Goal: Navigation & Orientation: Find specific page/section

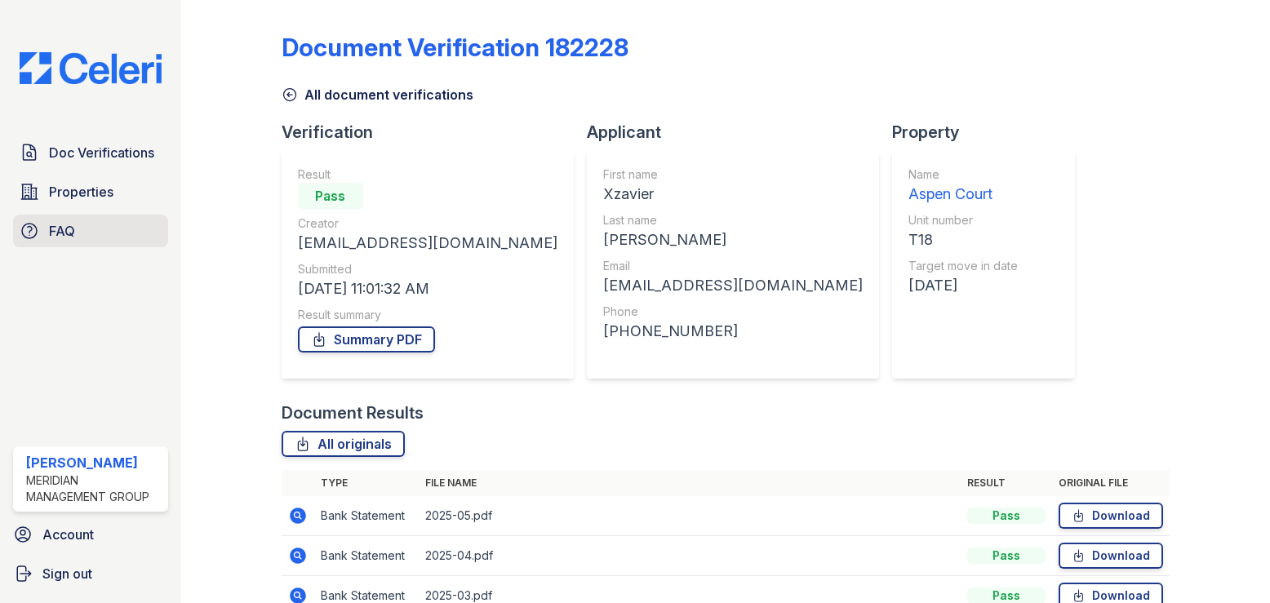
scroll to position [163, 0]
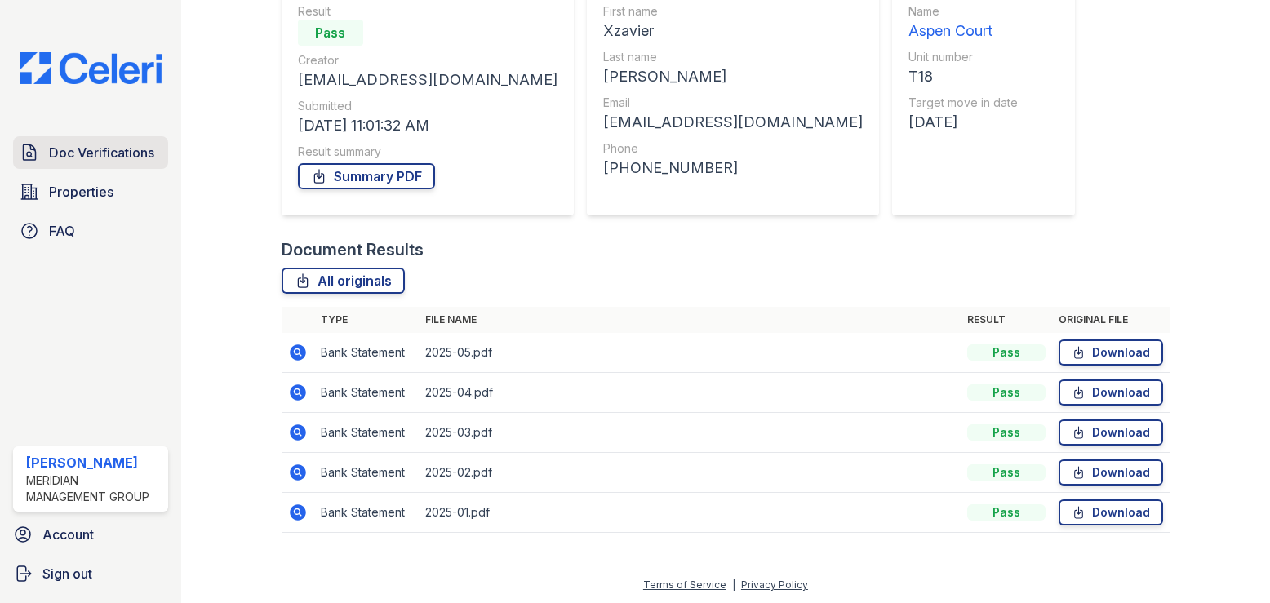
click at [118, 155] on span "Doc Verifications" at bounding box center [101, 153] width 105 height 20
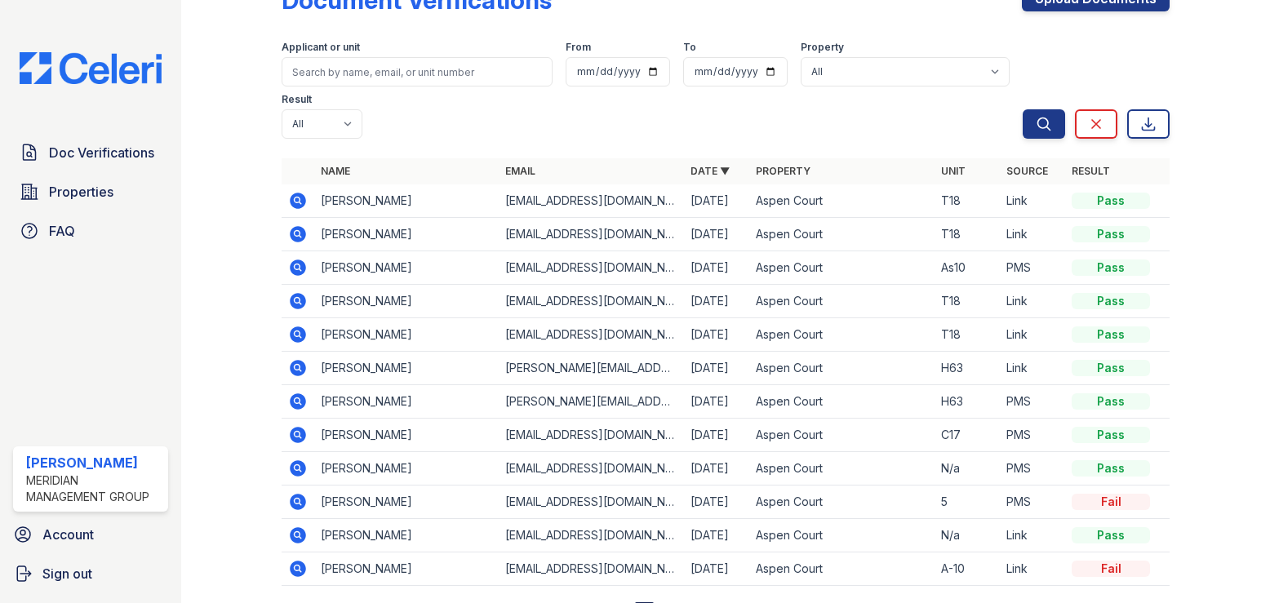
scroll to position [69, 0]
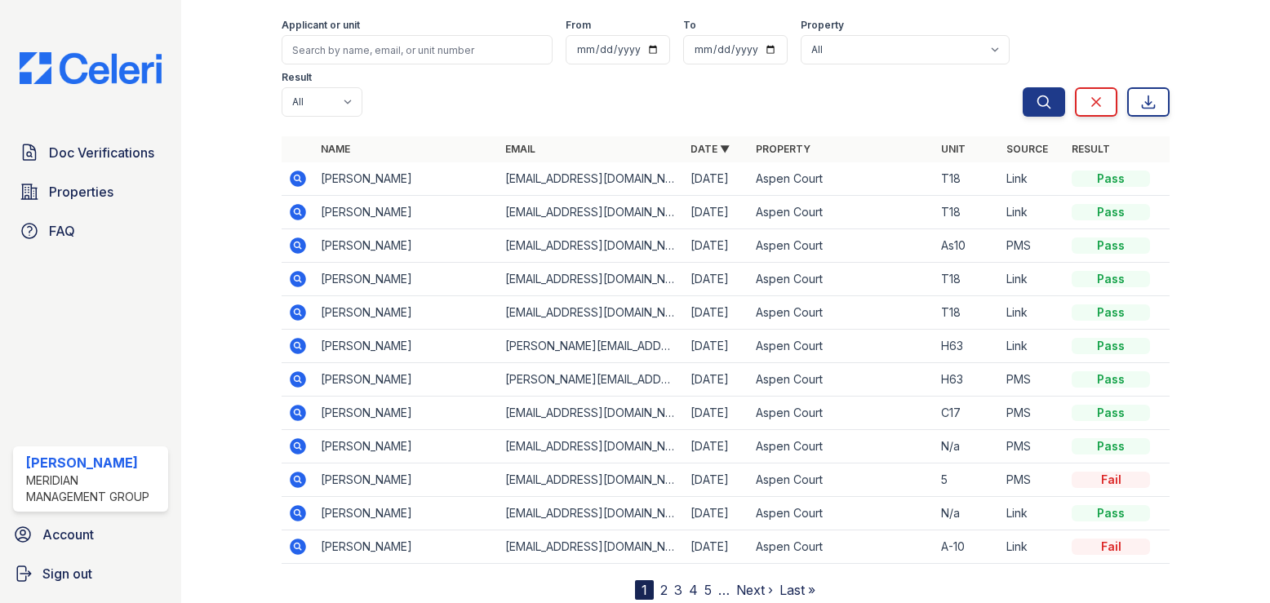
click at [660, 582] on link "2" at bounding box center [663, 590] width 7 height 16
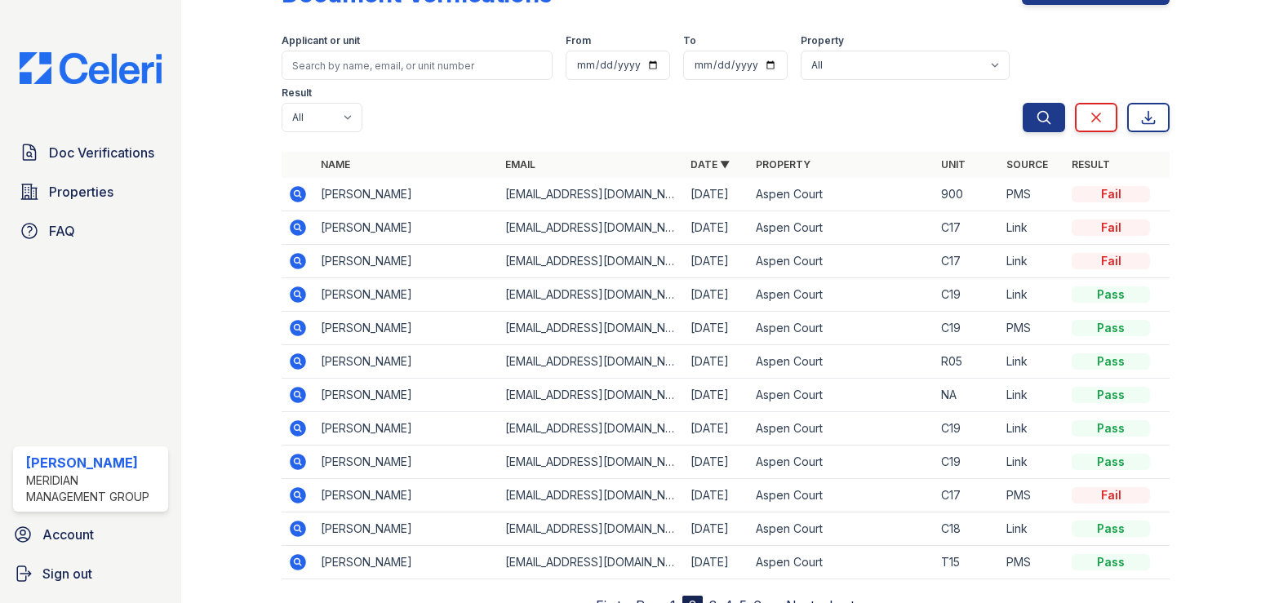
scroll to position [69, 0]
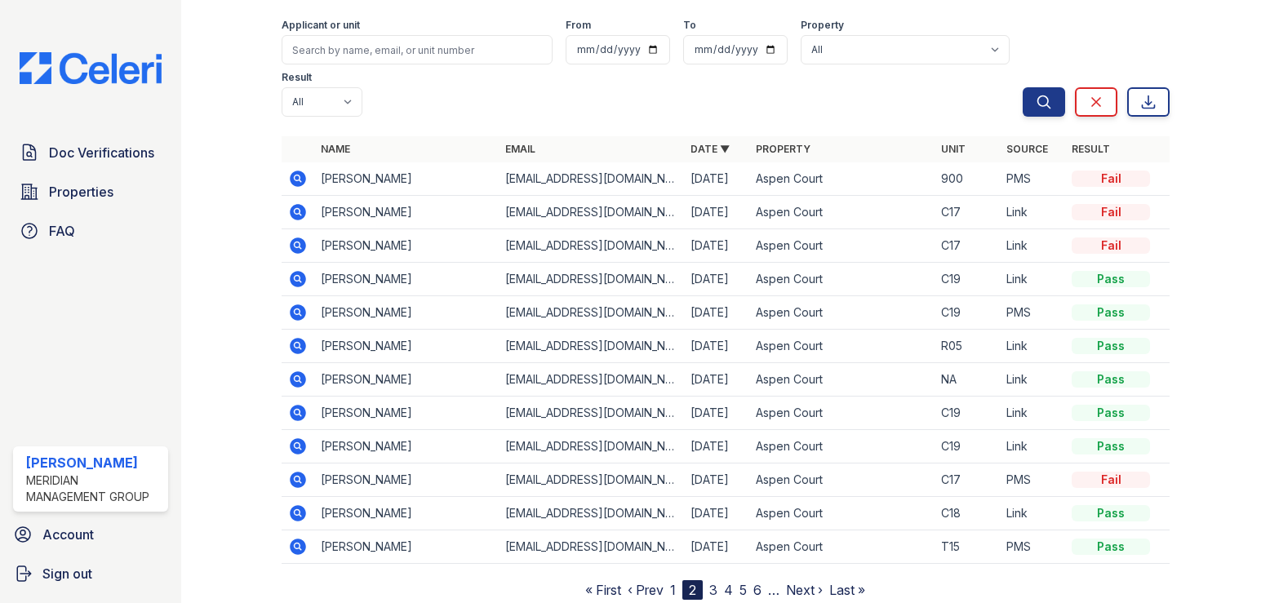
click at [709, 582] on link "3" at bounding box center [713, 590] width 8 height 16
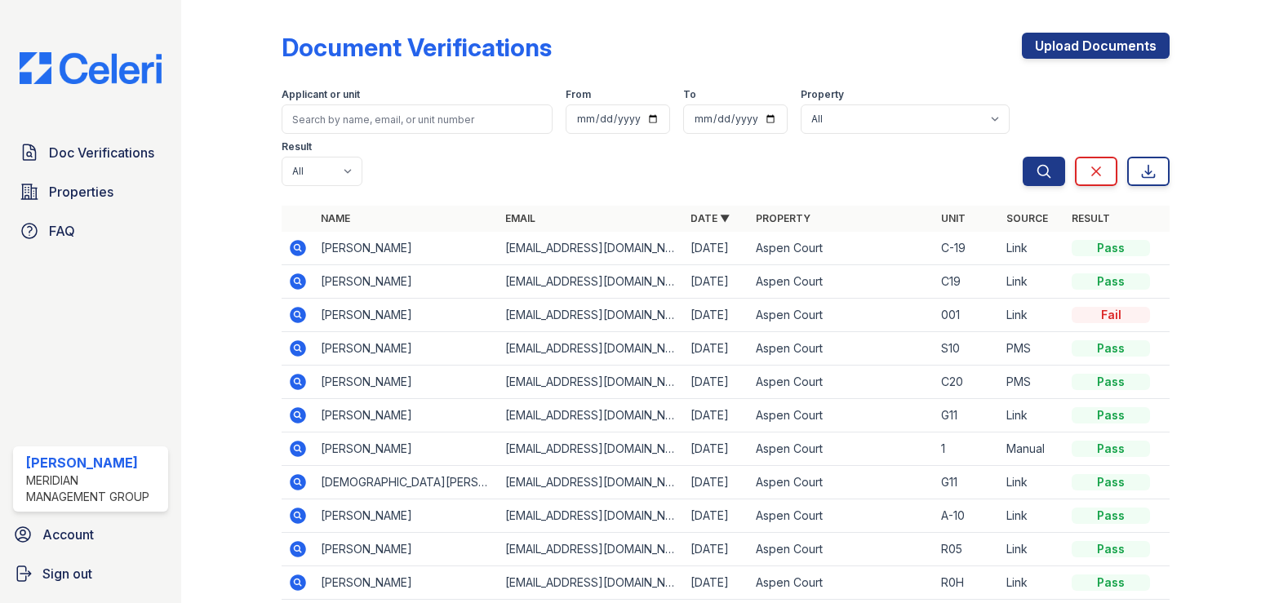
click at [299, 441] on icon at bounding box center [298, 449] width 16 height 16
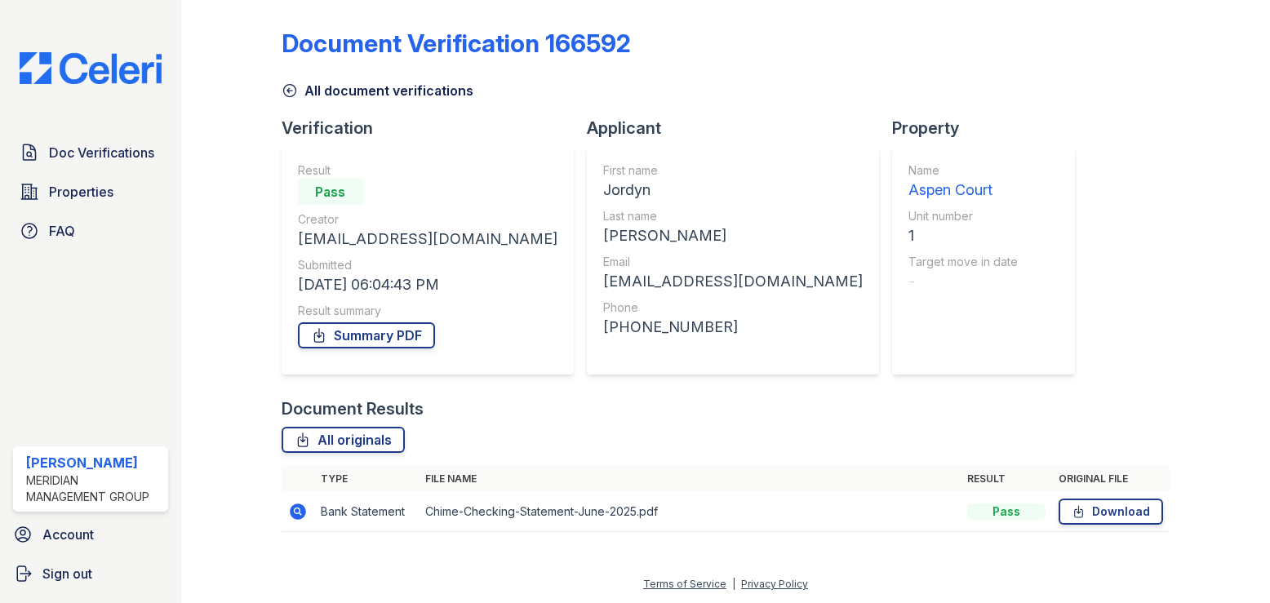
scroll to position [5, 0]
click at [456, 514] on td "Chime-Checking-Statement-June-2025.pdf" at bounding box center [690, 511] width 543 height 40
click at [299, 511] on icon at bounding box center [298, 511] width 16 height 16
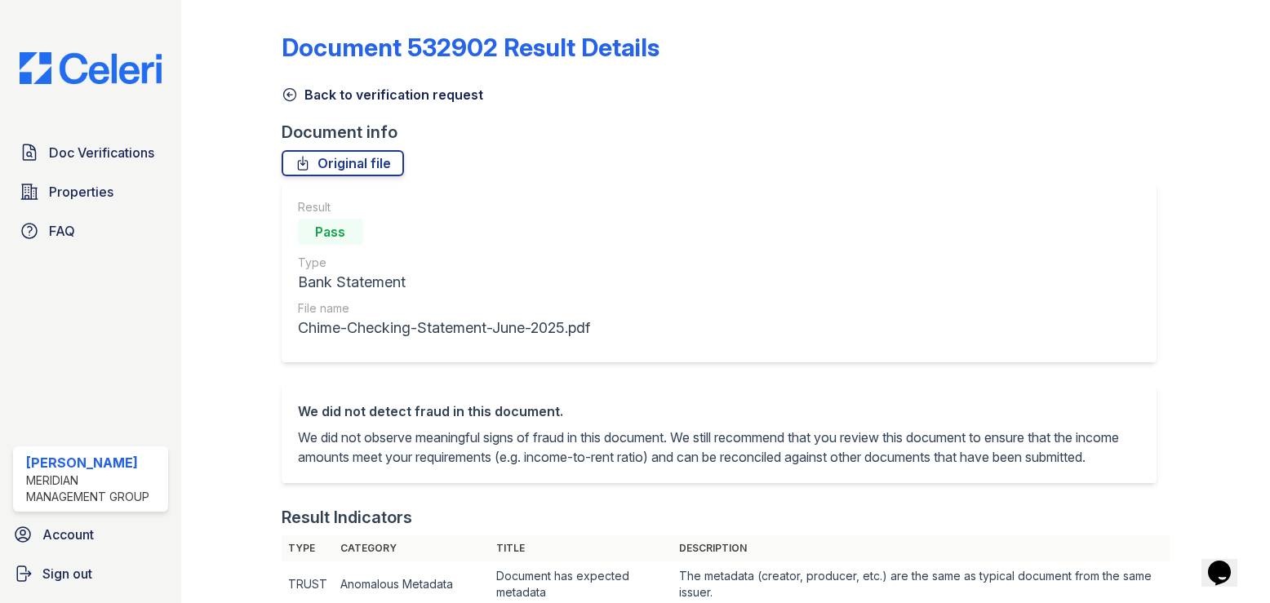
click at [289, 91] on icon at bounding box center [290, 95] width 16 height 16
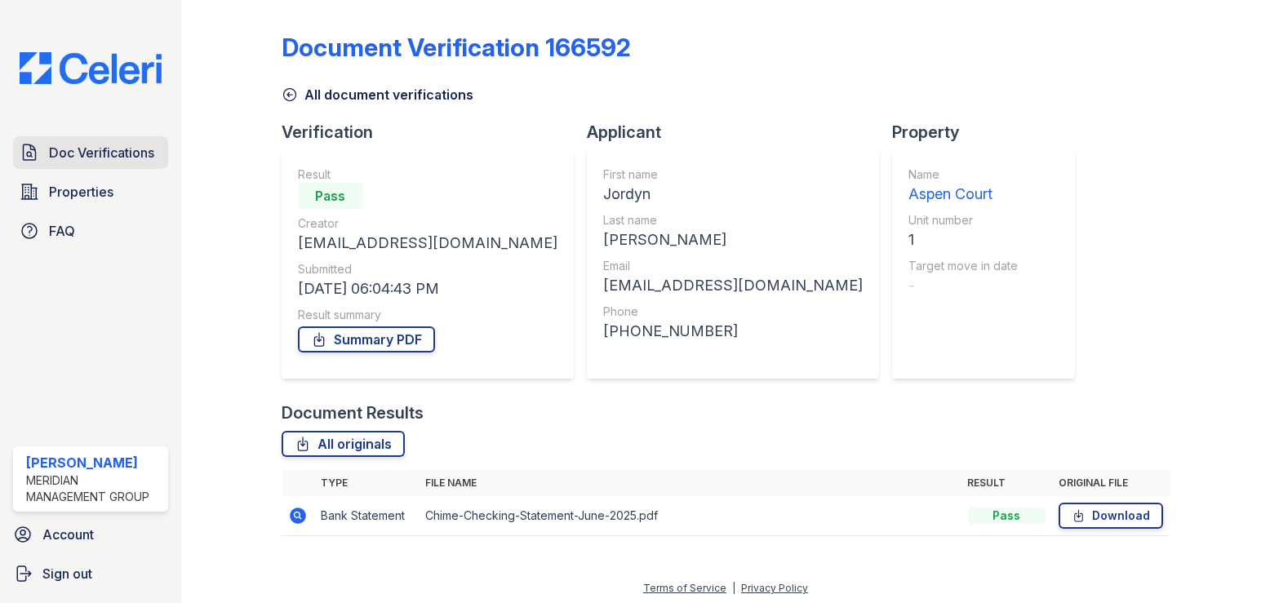
click at [72, 153] on span "Doc Verifications" at bounding box center [101, 153] width 105 height 20
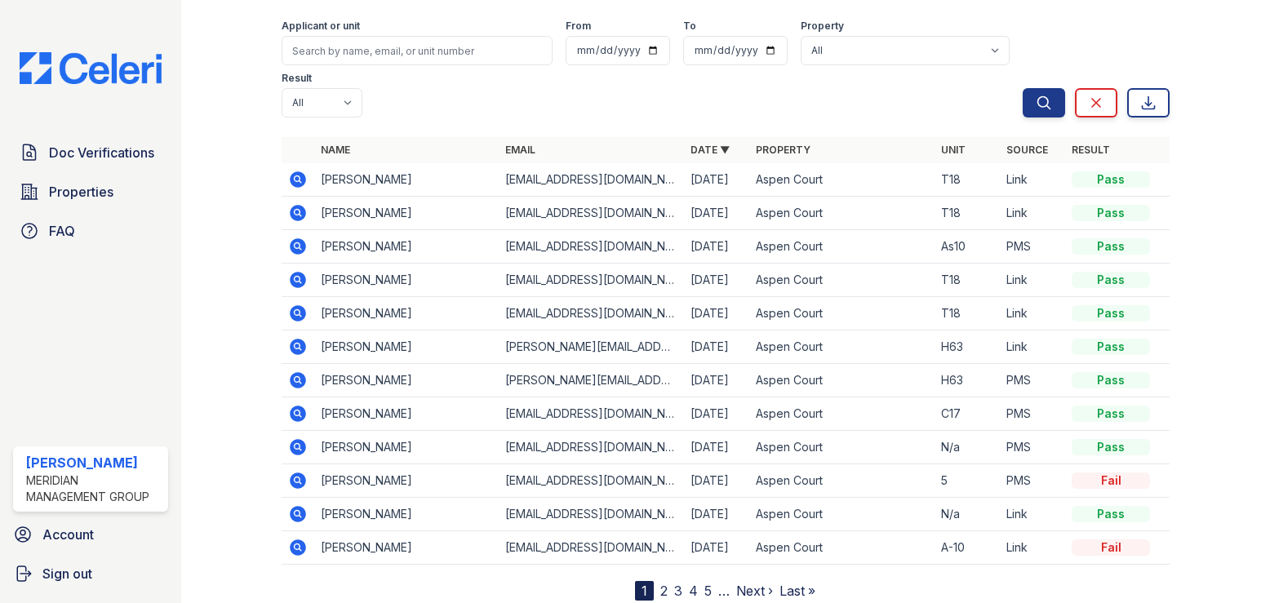
scroll to position [69, 0]
click at [660, 582] on link "2" at bounding box center [663, 590] width 7 height 16
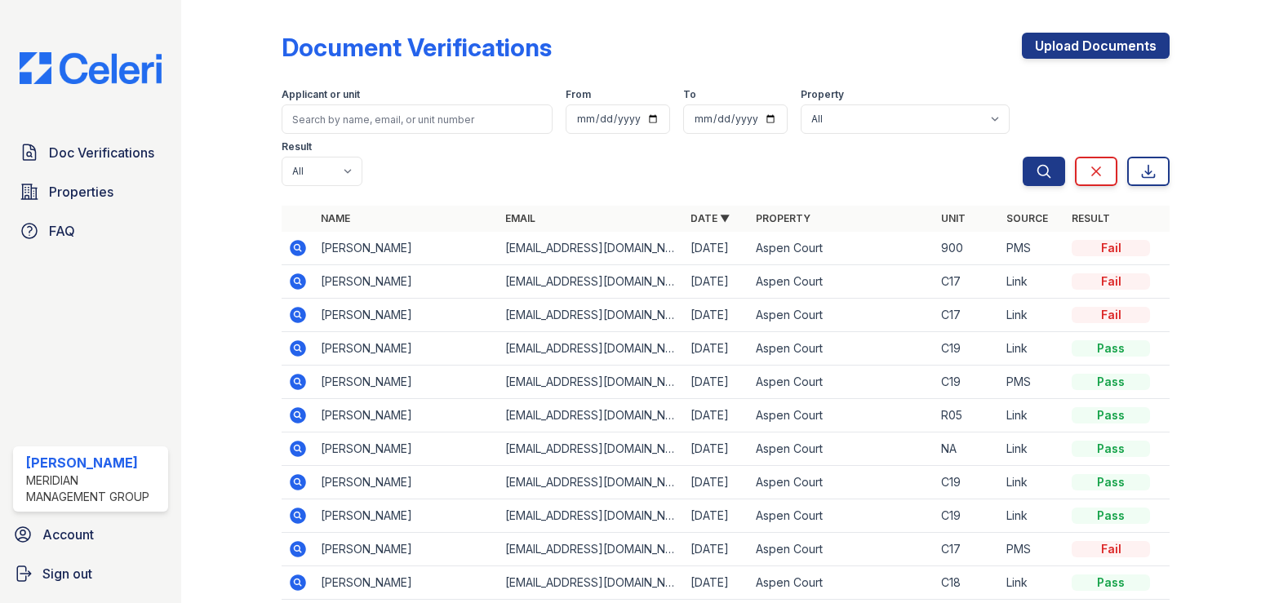
scroll to position [69, 0]
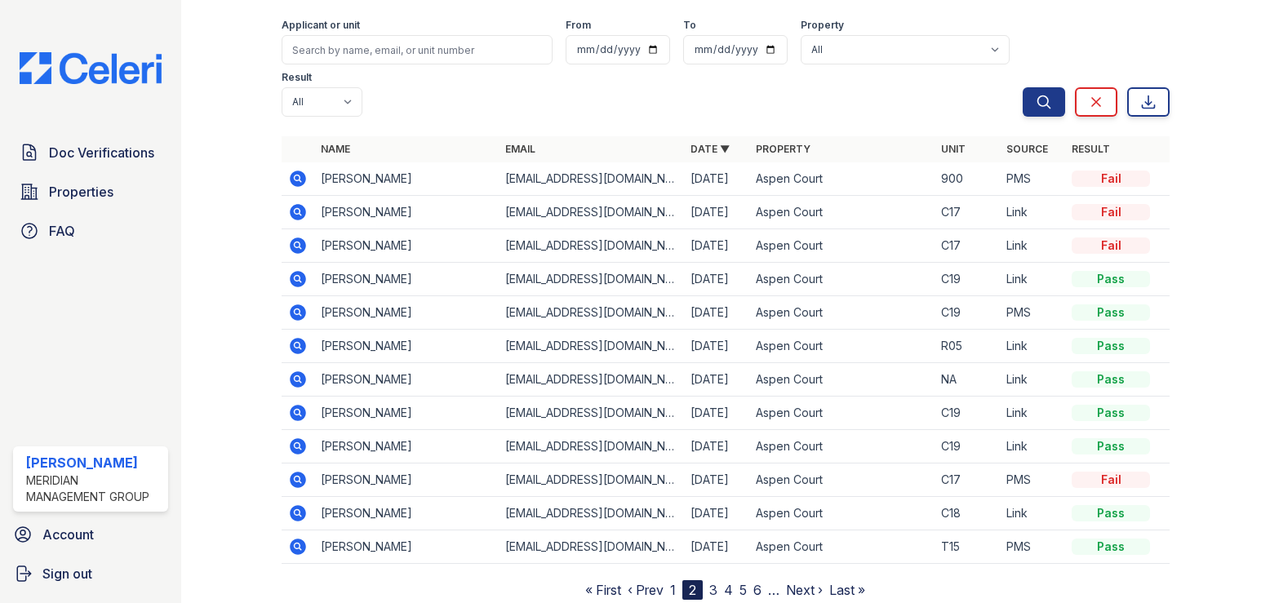
click at [710, 582] on link "3" at bounding box center [713, 590] width 8 height 16
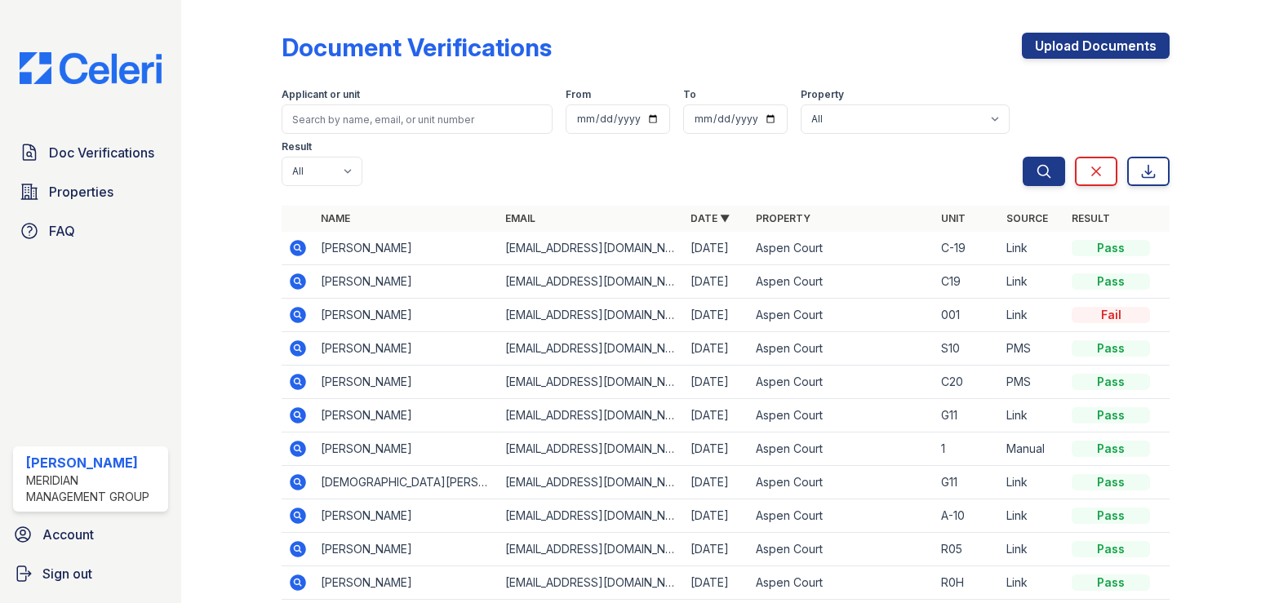
click at [299, 573] on icon at bounding box center [298, 583] width 20 height 20
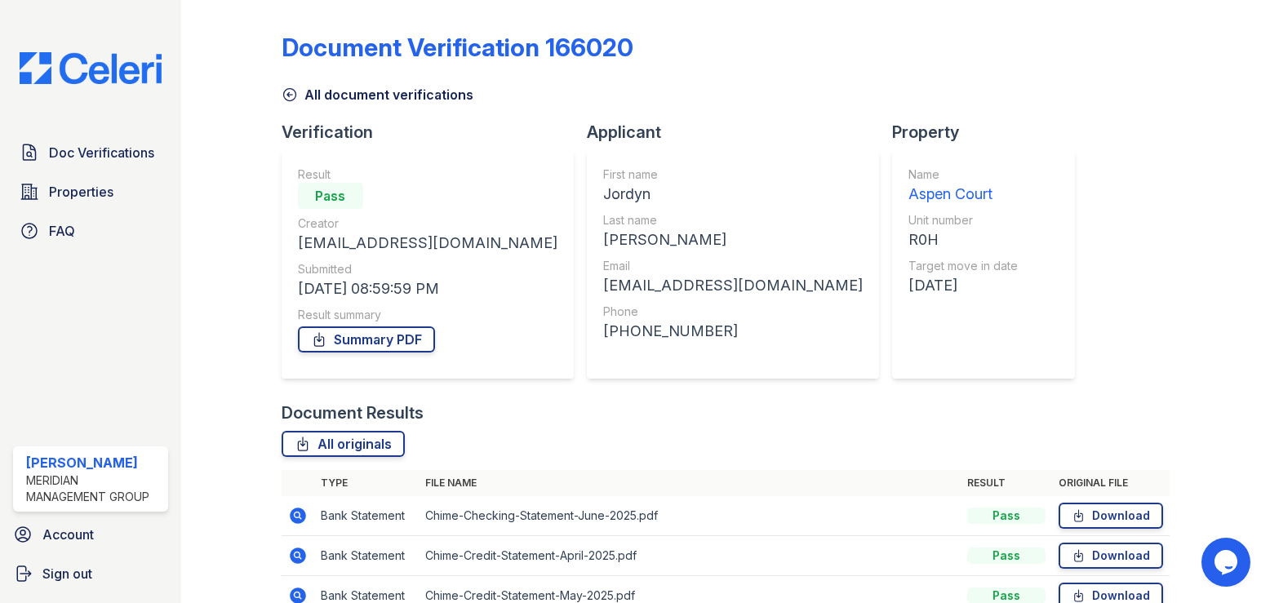
click at [289, 92] on icon at bounding box center [290, 95] width 16 height 16
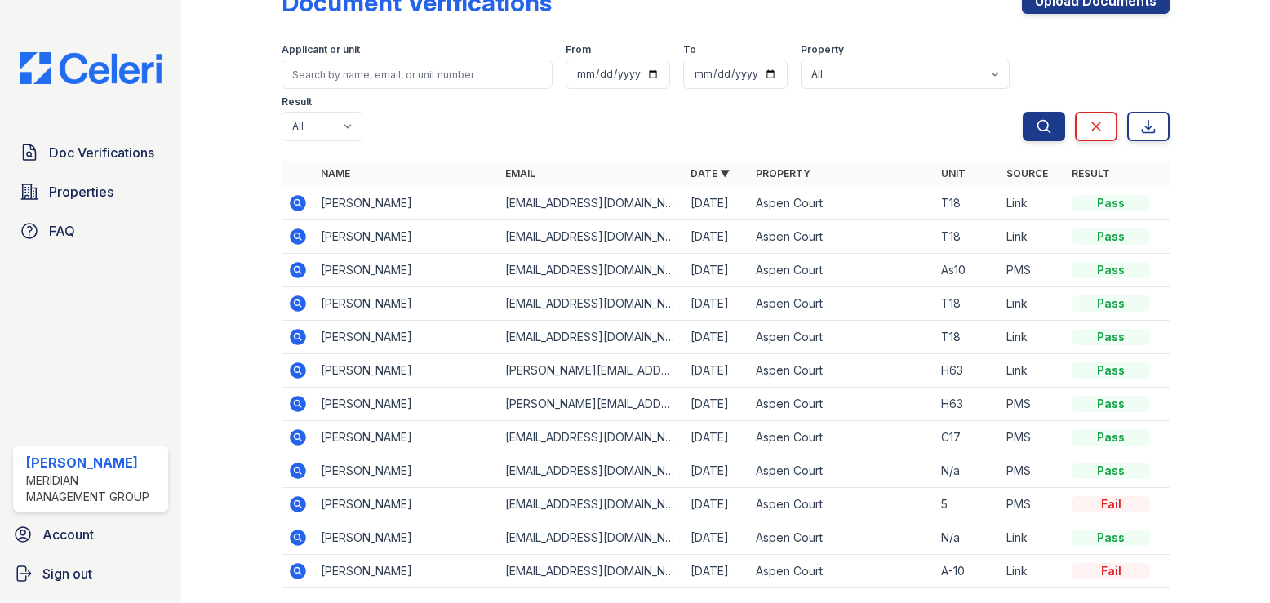
scroll to position [69, 0]
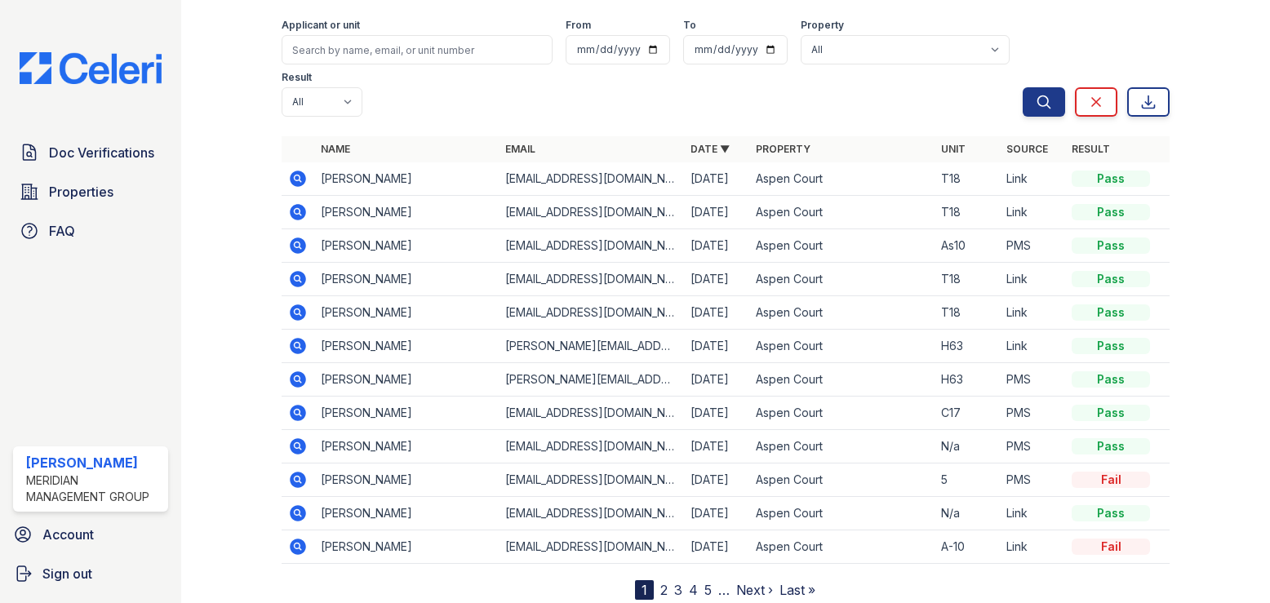
click at [674, 582] on link "3" at bounding box center [678, 590] width 8 height 16
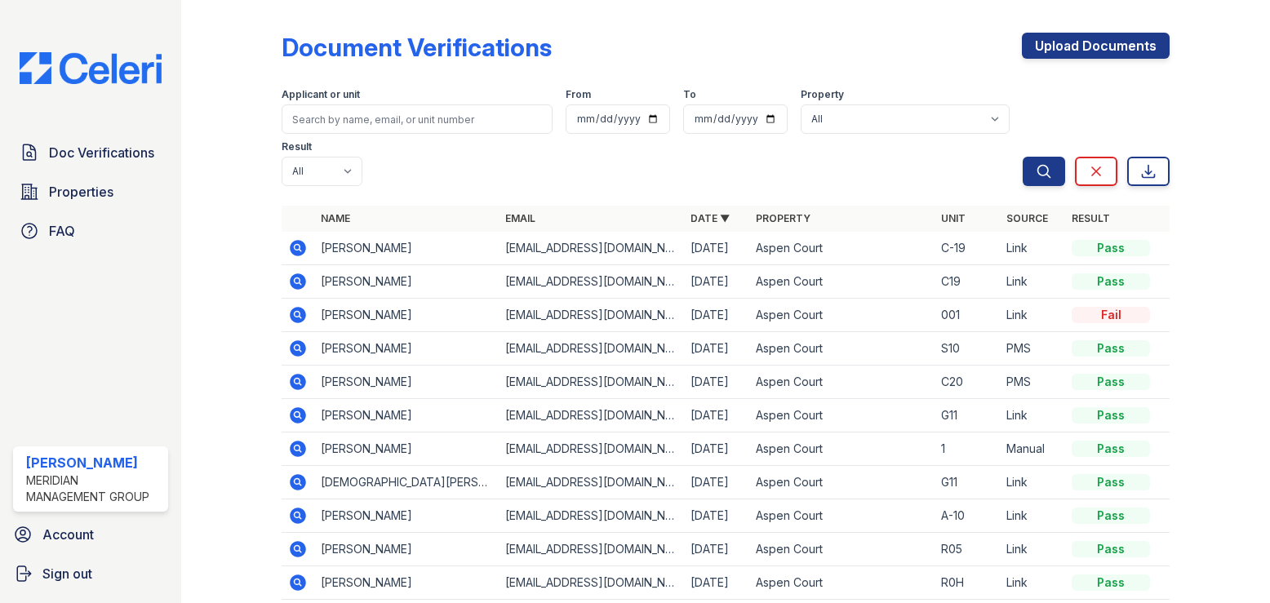
click at [299, 439] on icon at bounding box center [298, 449] width 20 height 20
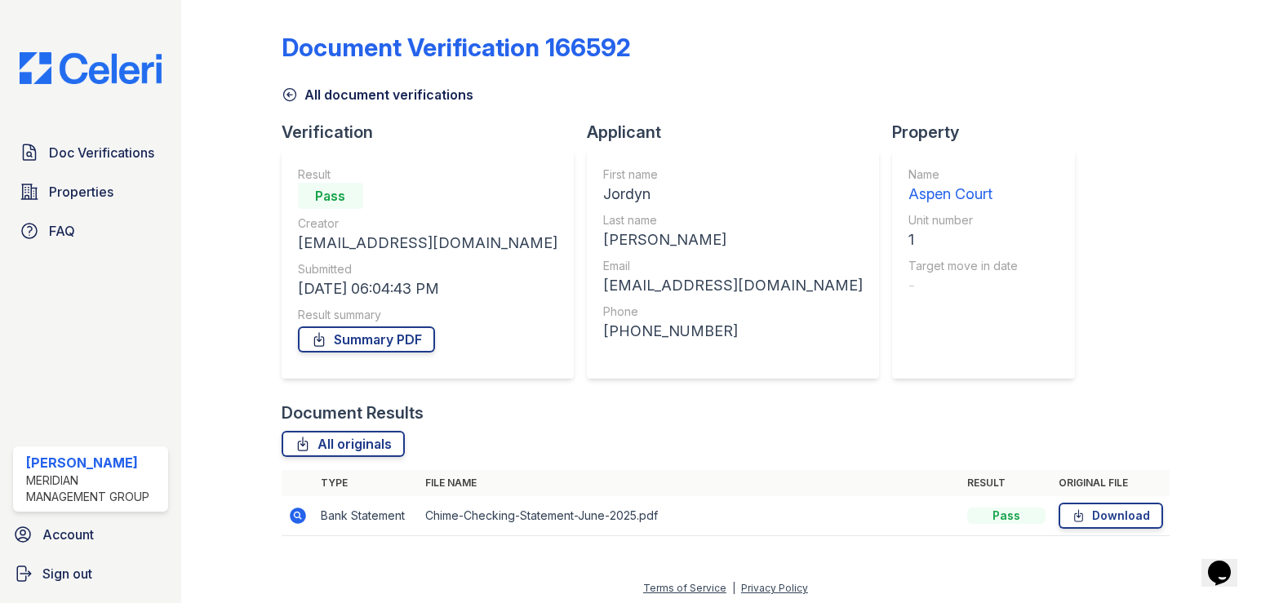
click at [285, 94] on icon at bounding box center [290, 95] width 16 height 16
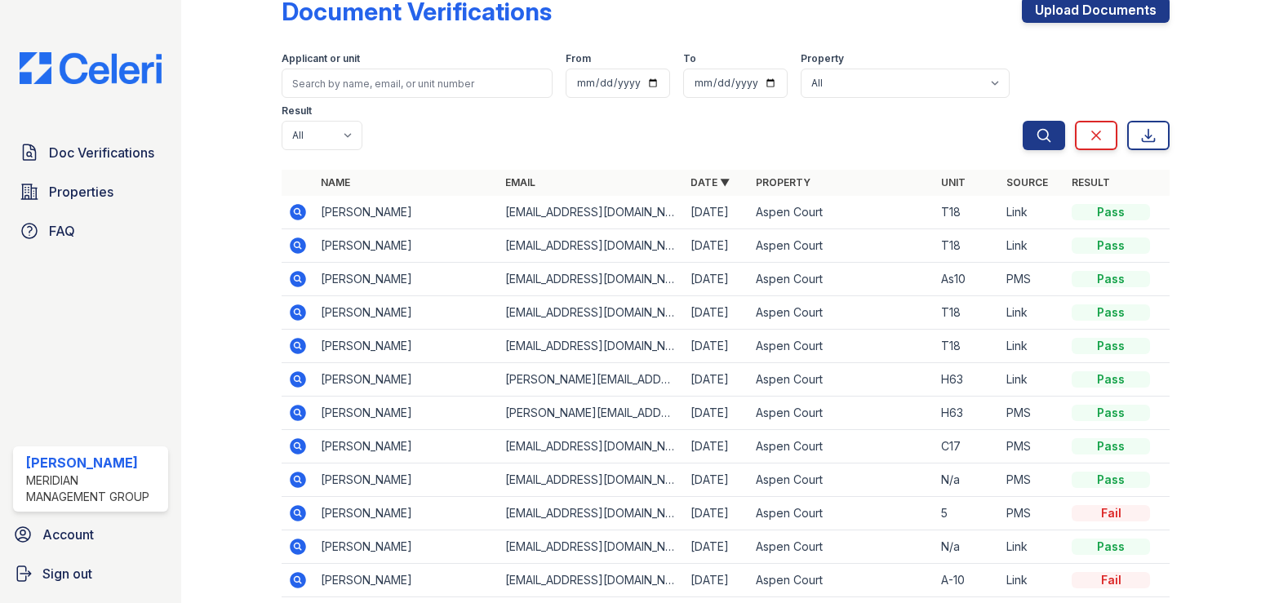
scroll to position [69, 0]
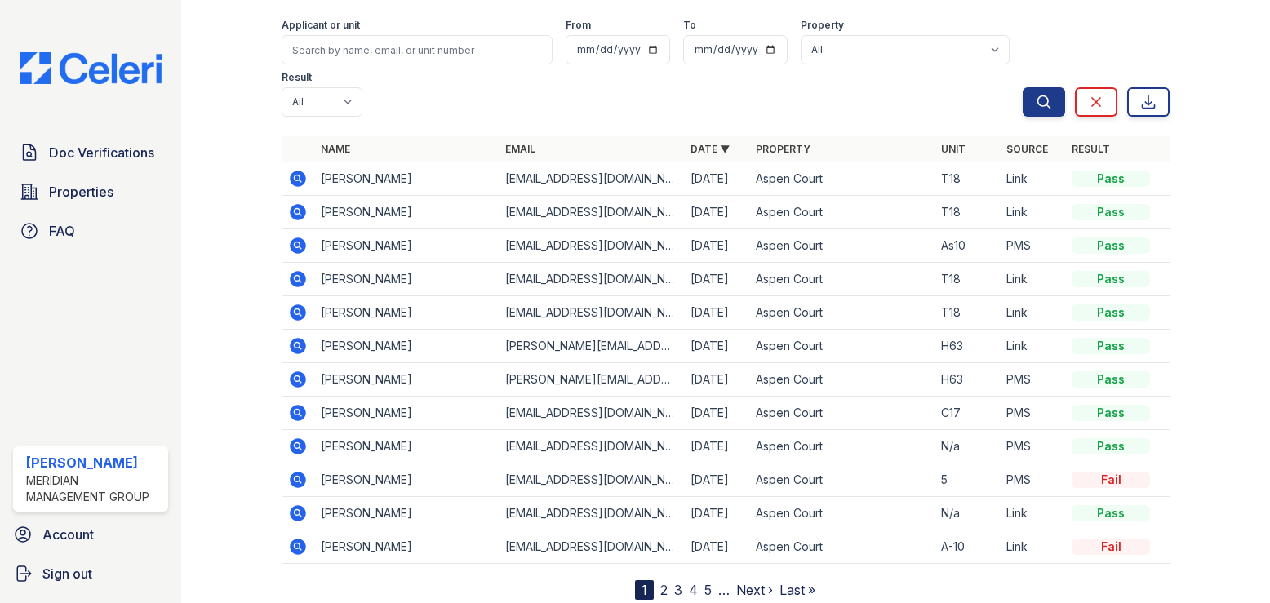
click at [674, 582] on link "3" at bounding box center [678, 590] width 8 height 16
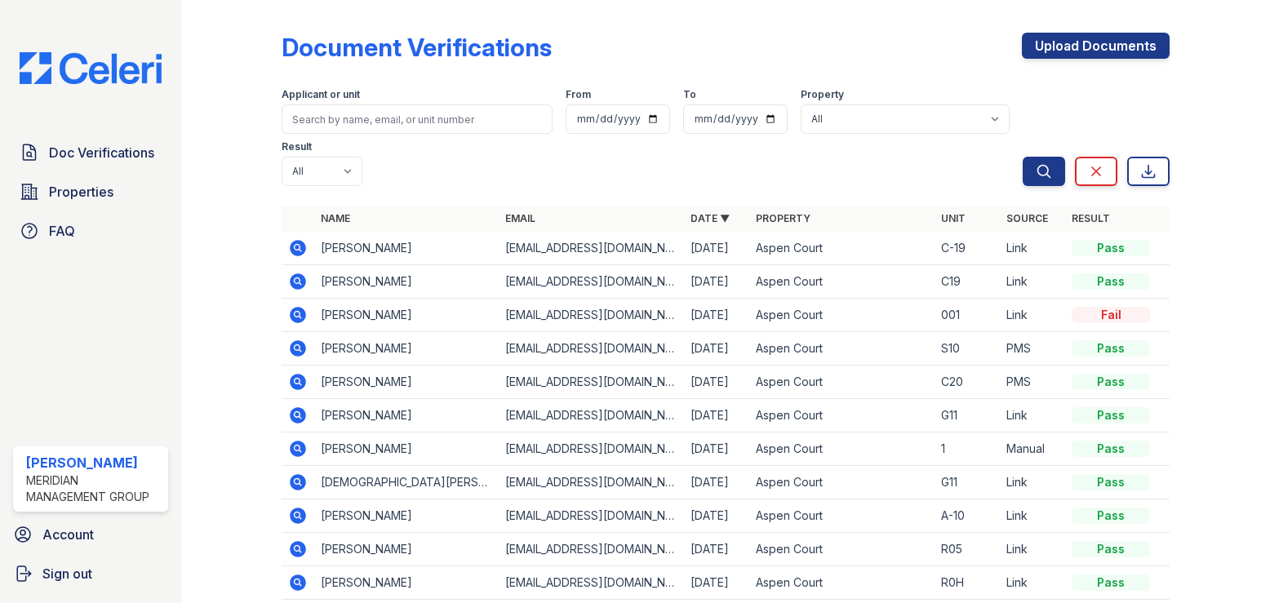
click at [296, 579] on icon at bounding box center [297, 581] width 4 height 4
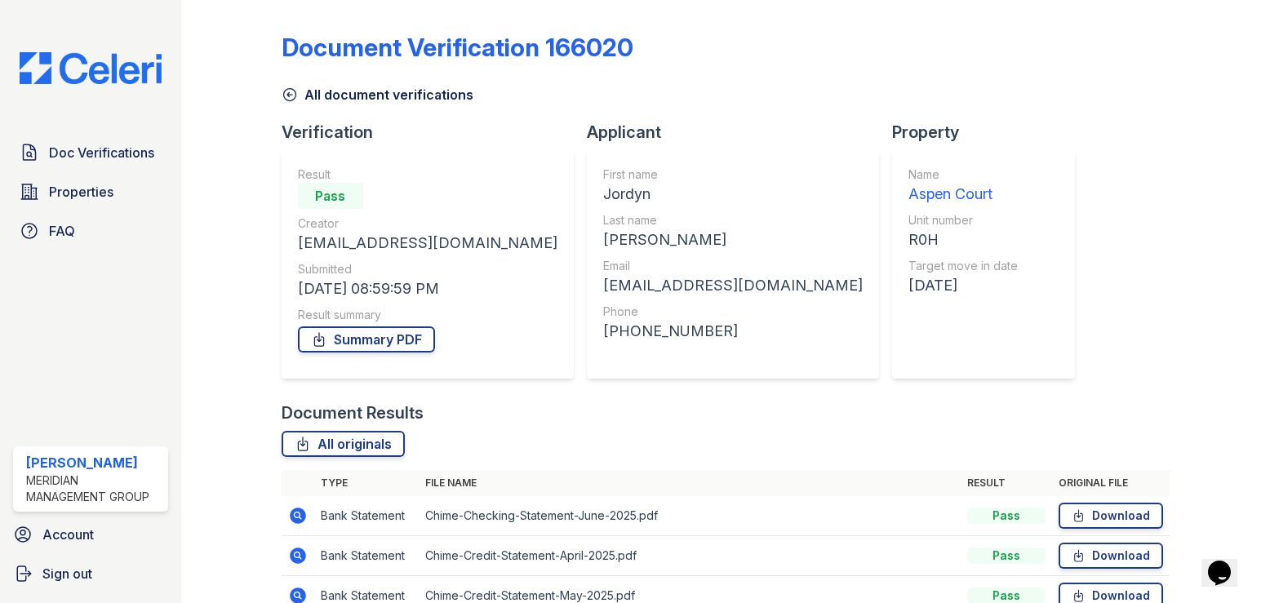
click at [289, 97] on icon at bounding box center [290, 95] width 16 height 16
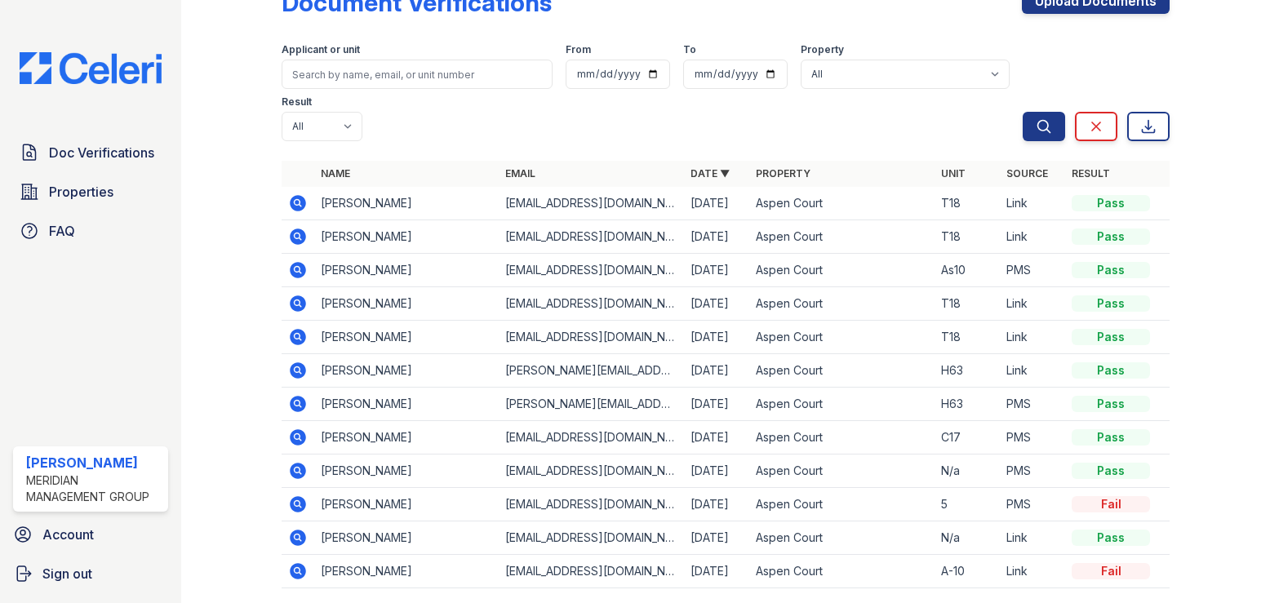
scroll to position [69, 0]
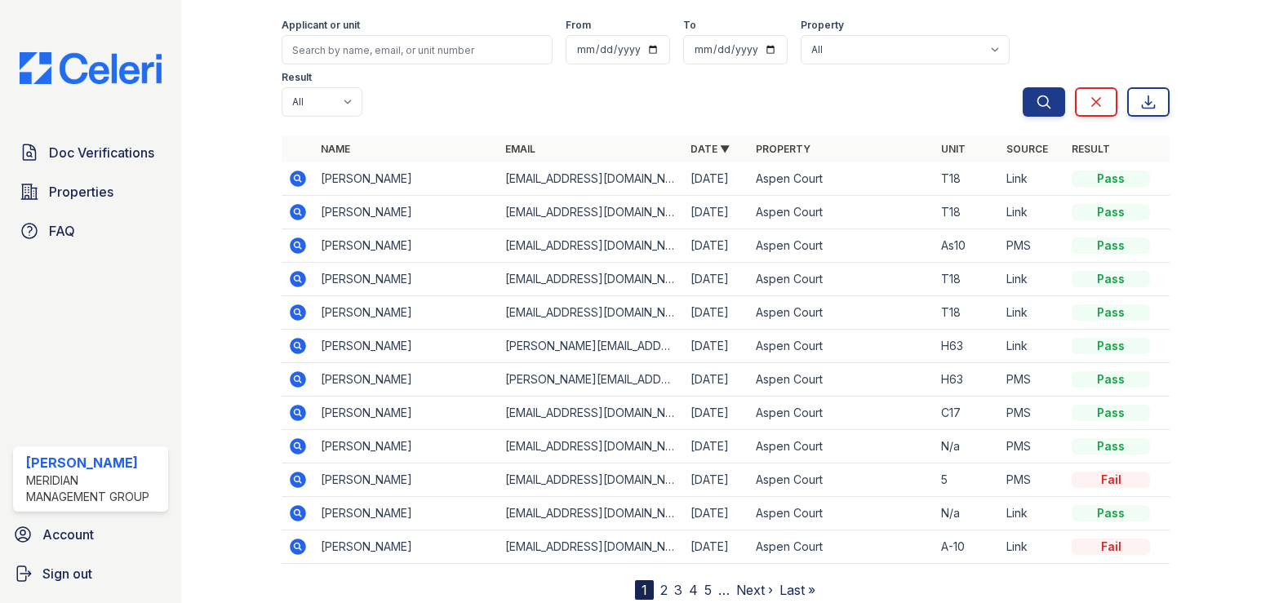
click at [660, 582] on link "2" at bounding box center [663, 590] width 7 height 16
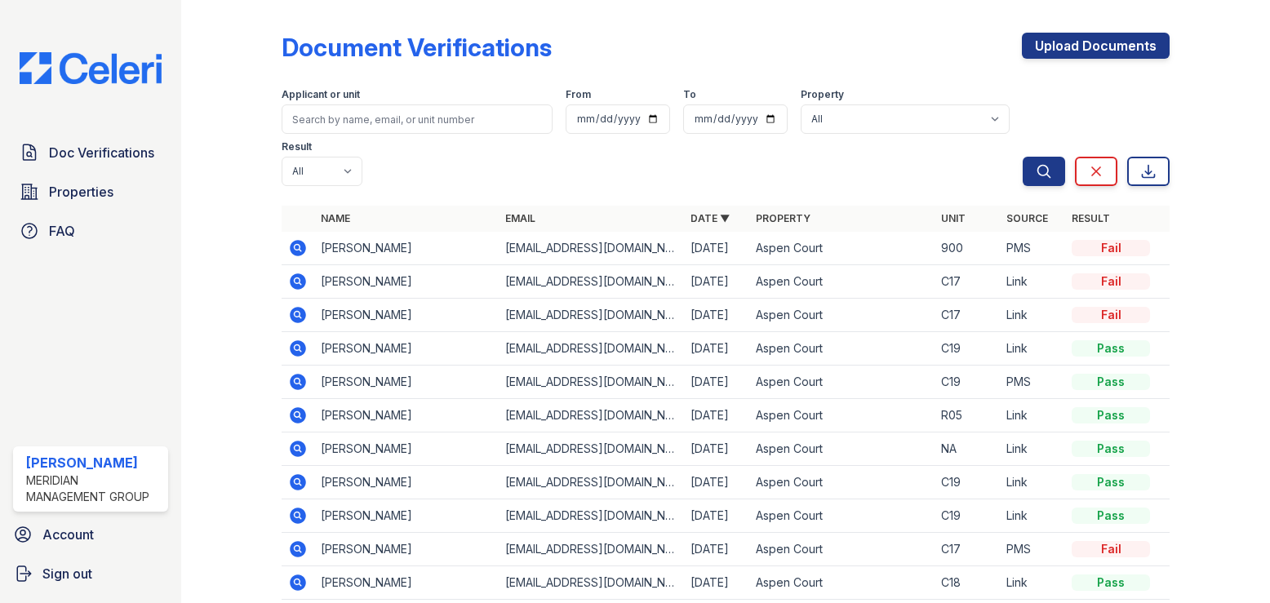
click at [292, 407] on icon at bounding box center [298, 415] width 16 height 16
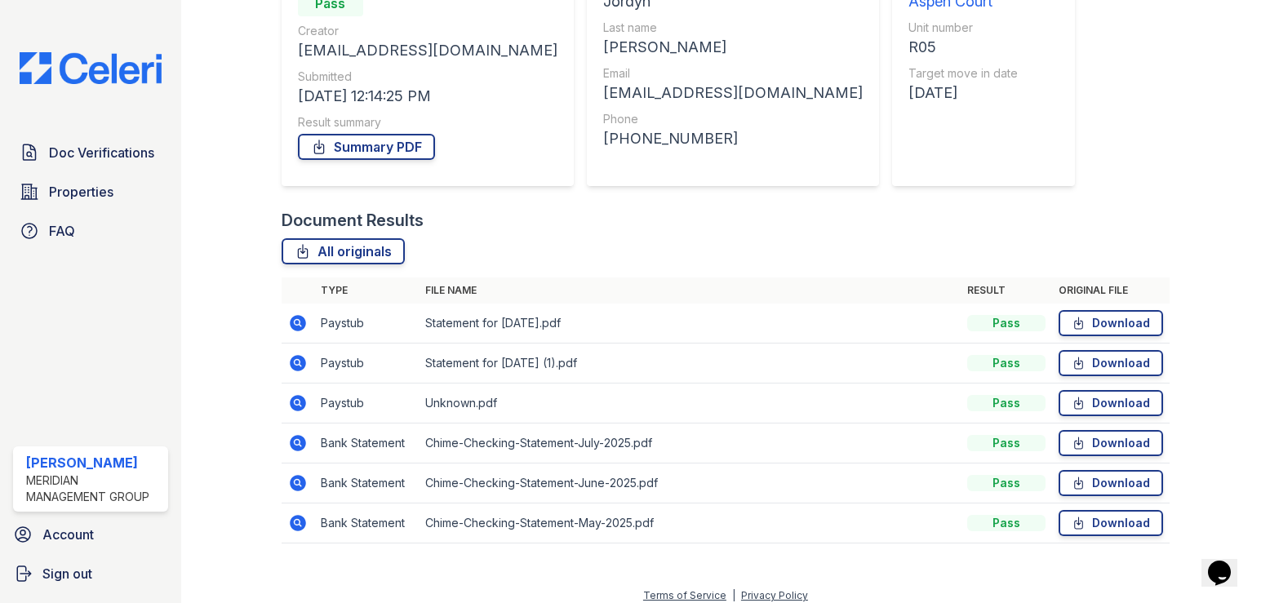
scroll to position [205, 0]
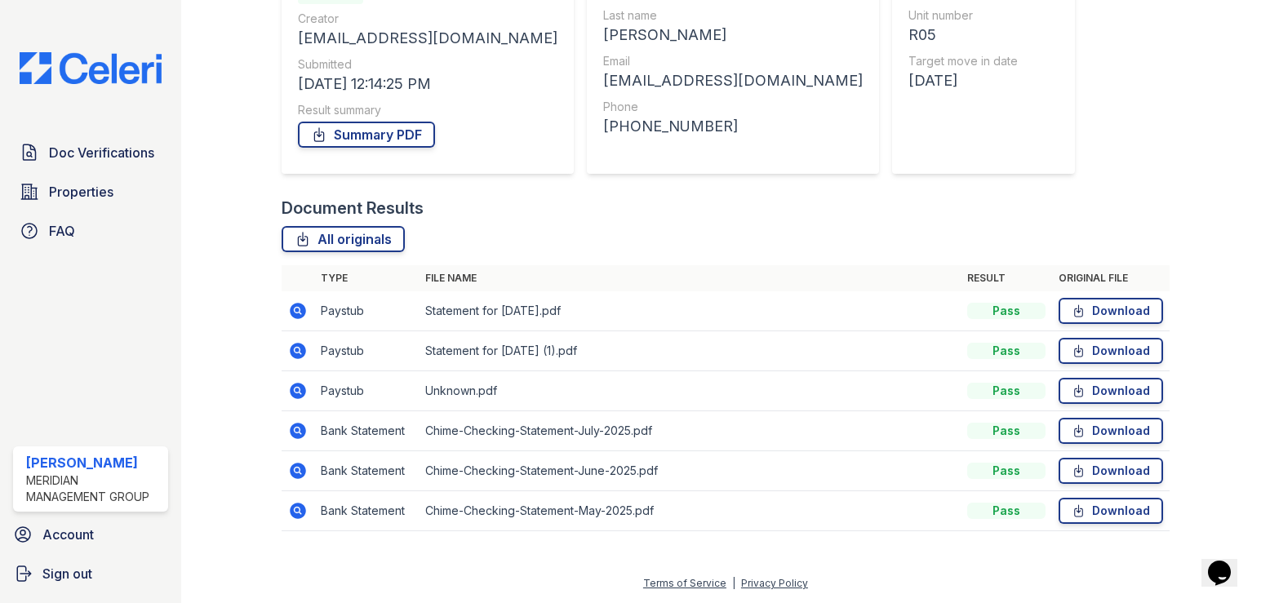
click at [299, 310] on icon at bounding box center [298, 311] width 16 height 16
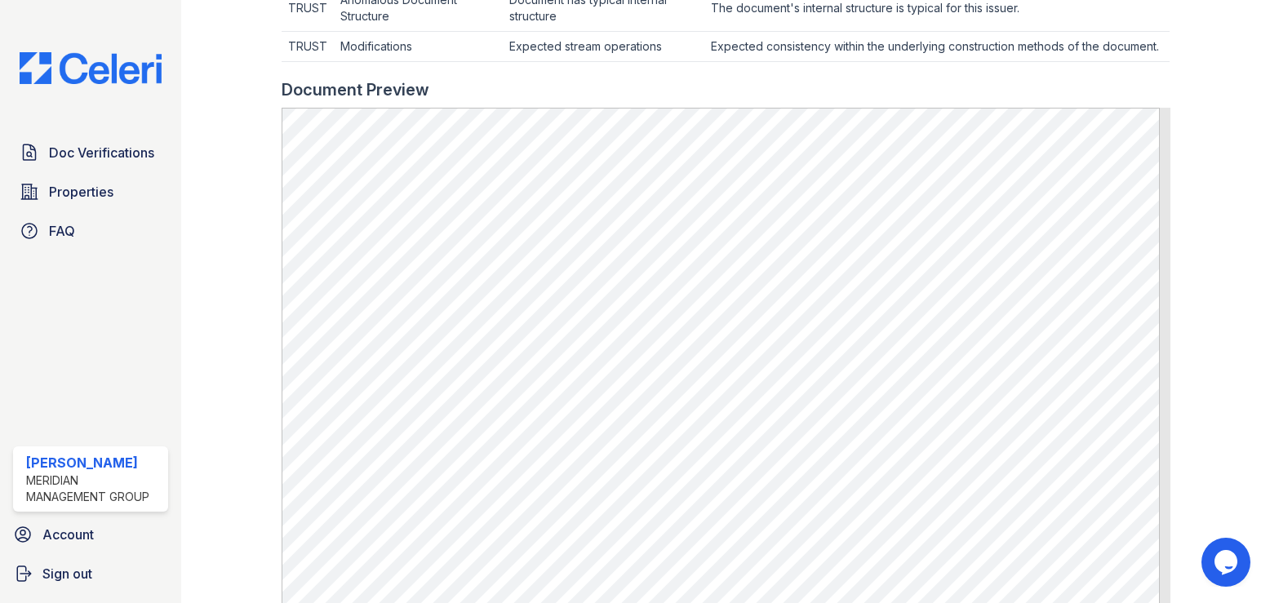
scroll to position [816, 0]
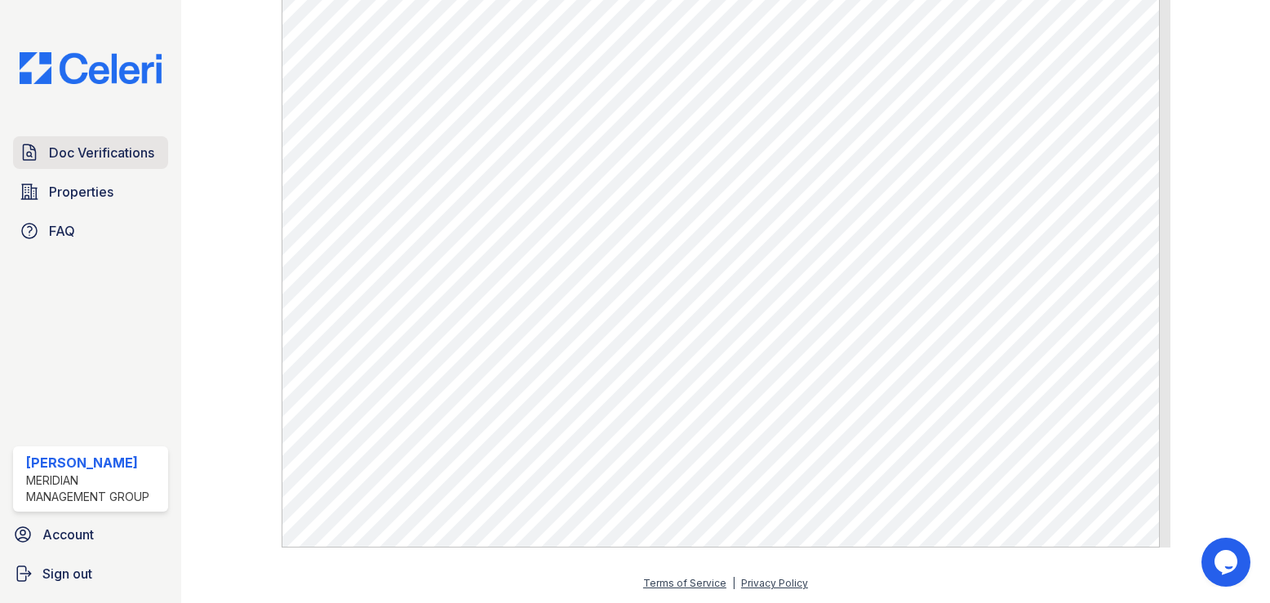
click at [100, 158] on span "Doc Verifications" at bounding box center [101, 153] width 105 height 20
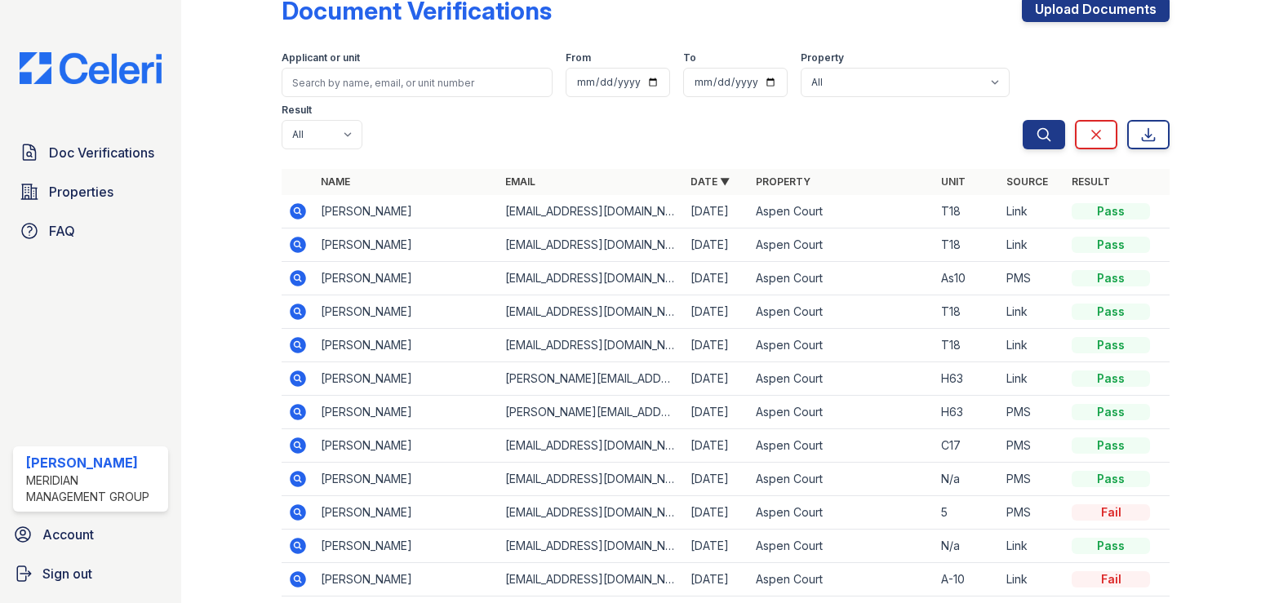
scroll to position [69, 0]
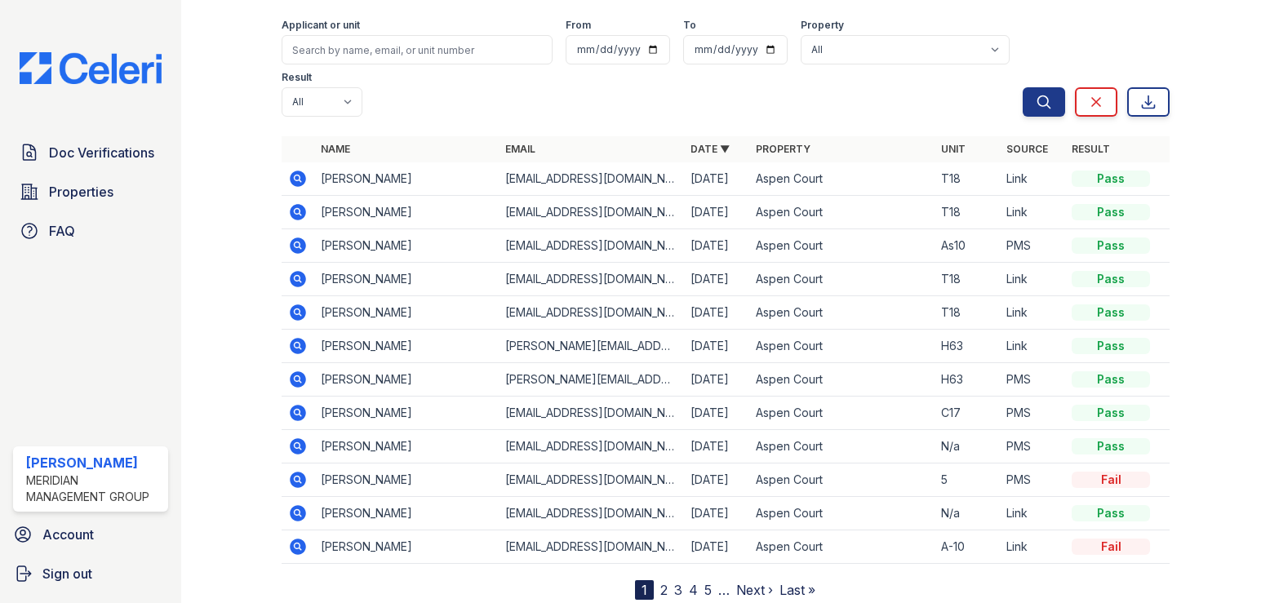
click at [660, 582] on link "2" at bounding box center [663, 590] width 7 height 16
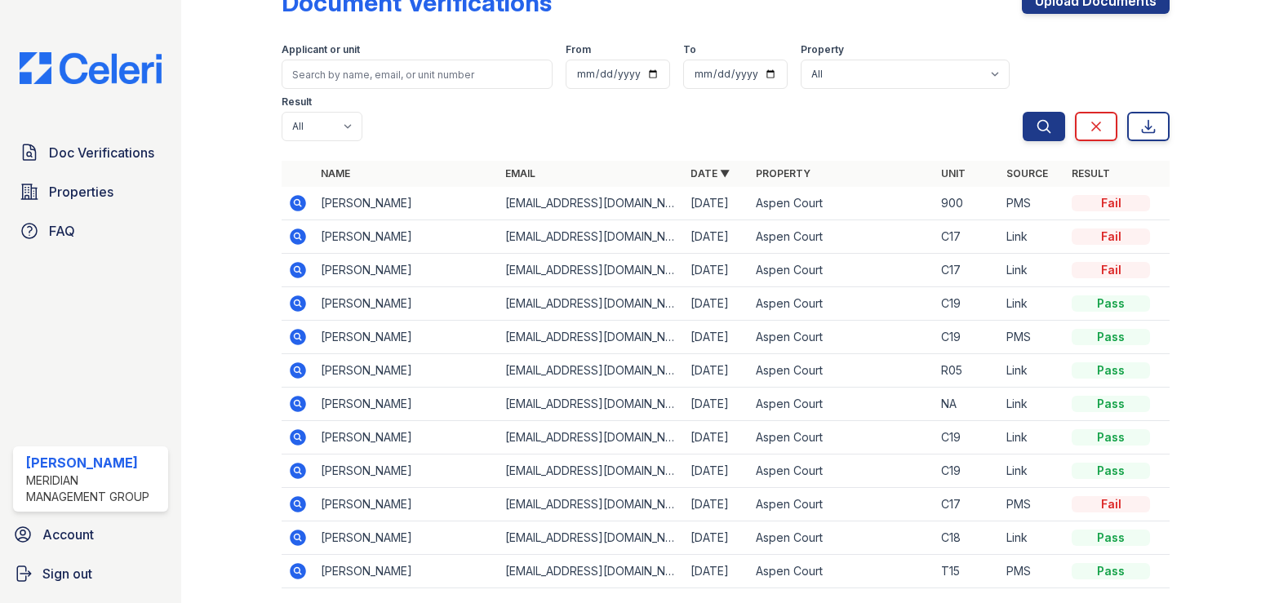
scroll to position [69, 0]
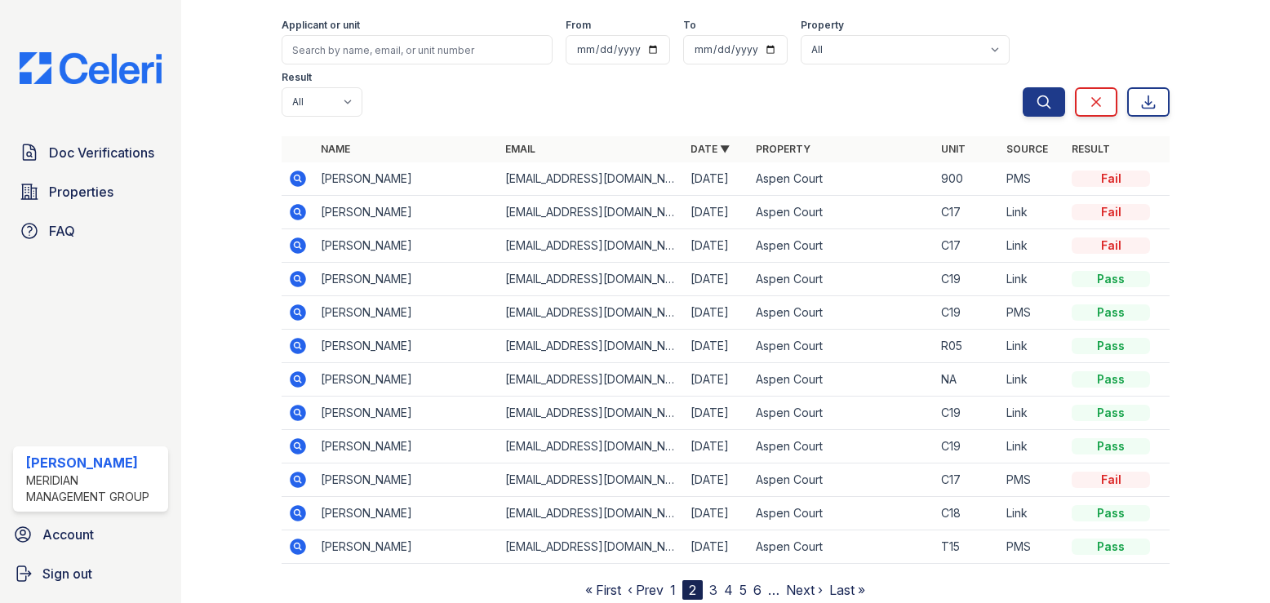
click at [710, 582] on link "3" at bounding box center [713, 590] width 8 height 16
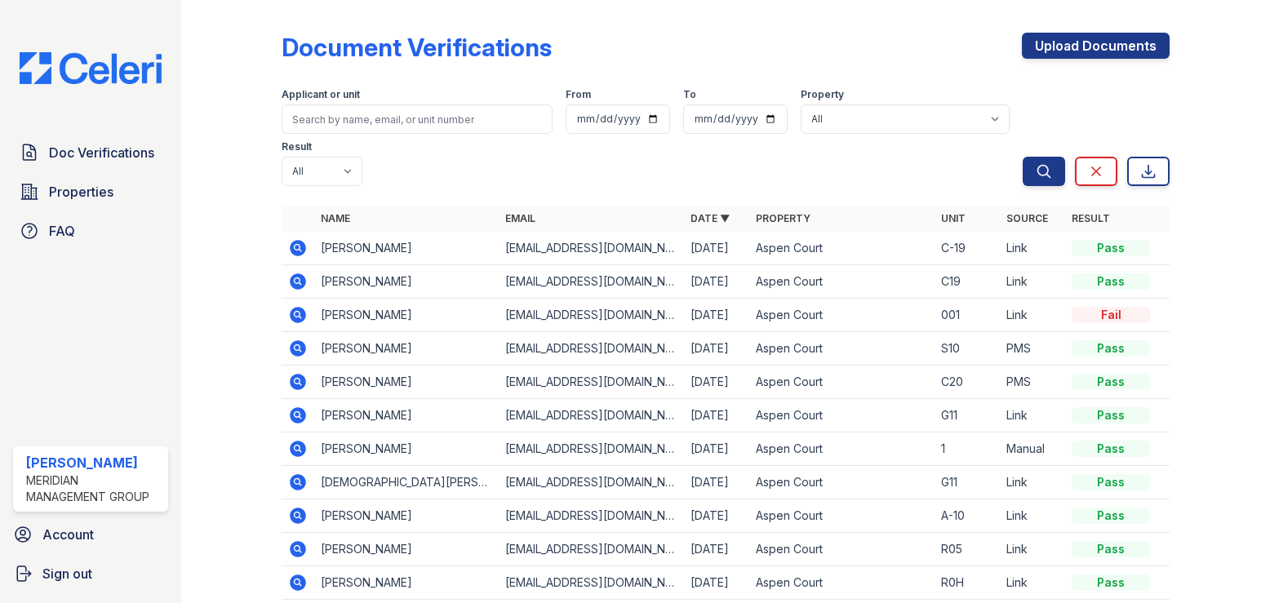
scroll to position [69, 0]
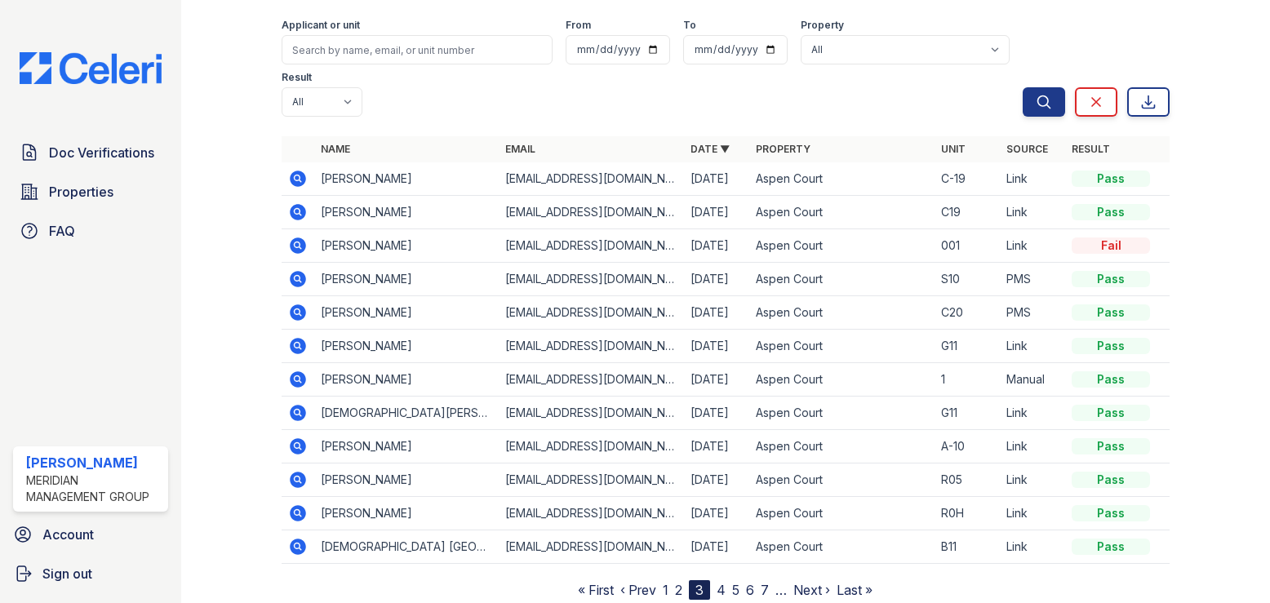
click at [716, 582] on link "4" at bounding box center [720, 590] width 9 height 16
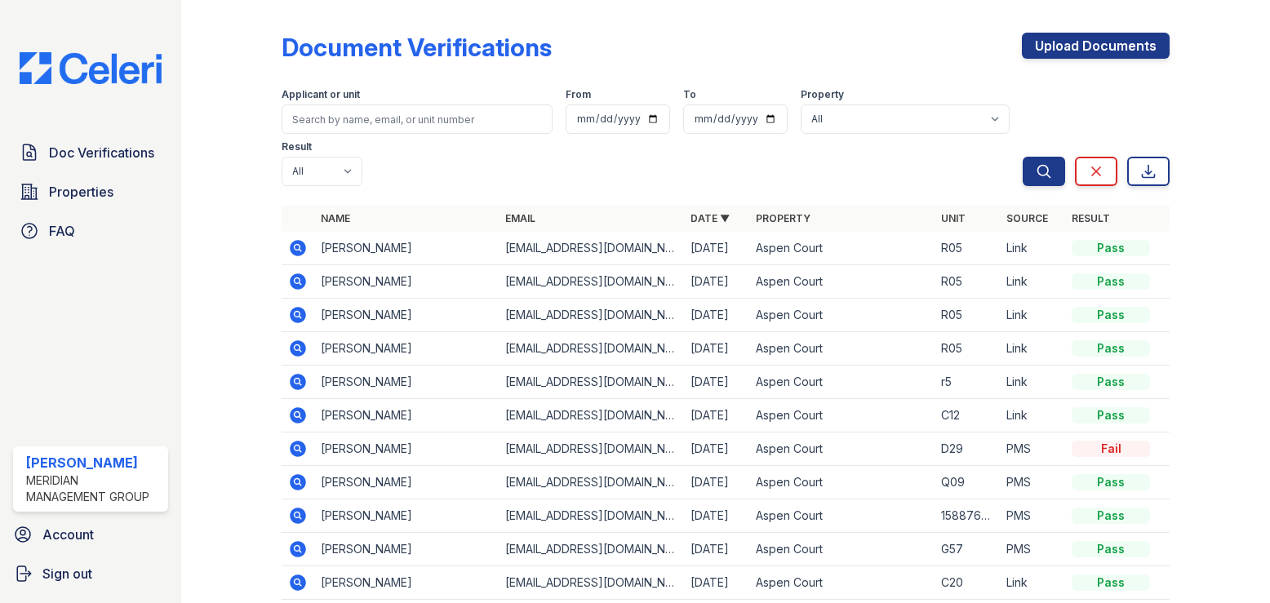
scroll to position [69, 0]
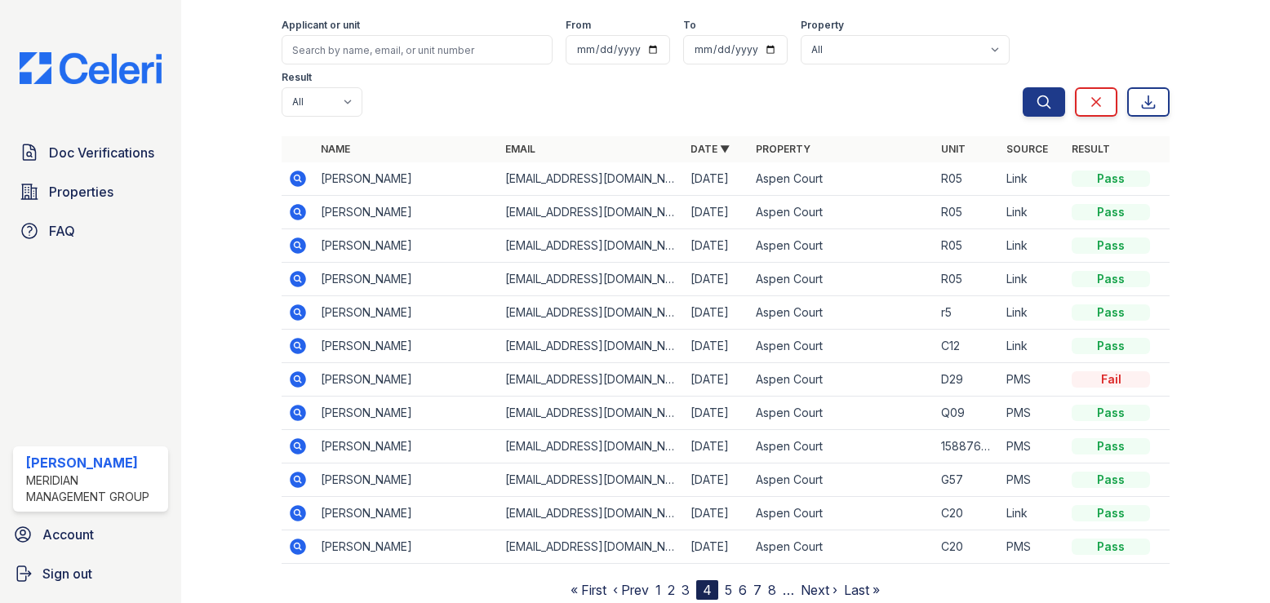
click at [725, 582] on link "5" at bounding box center [728, 590] width 7 height 16
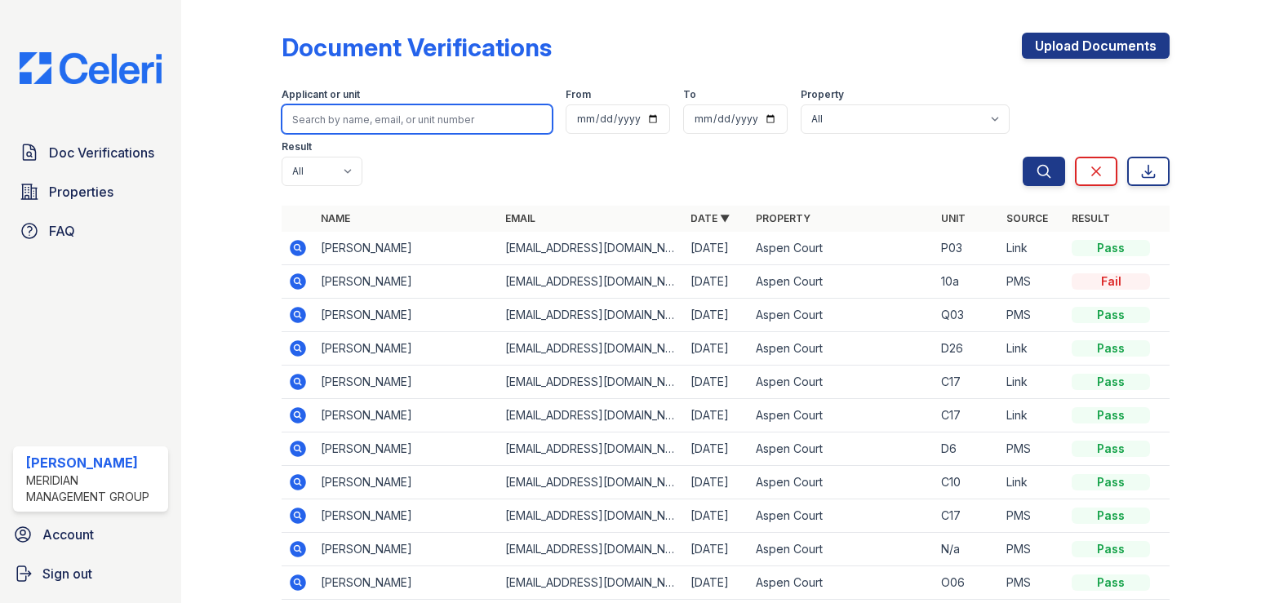
click at [347, 128] on input "search" at bounding box center [418, 118] width 272 height 29
type input "v"
type input "[PERSON_NAME]"
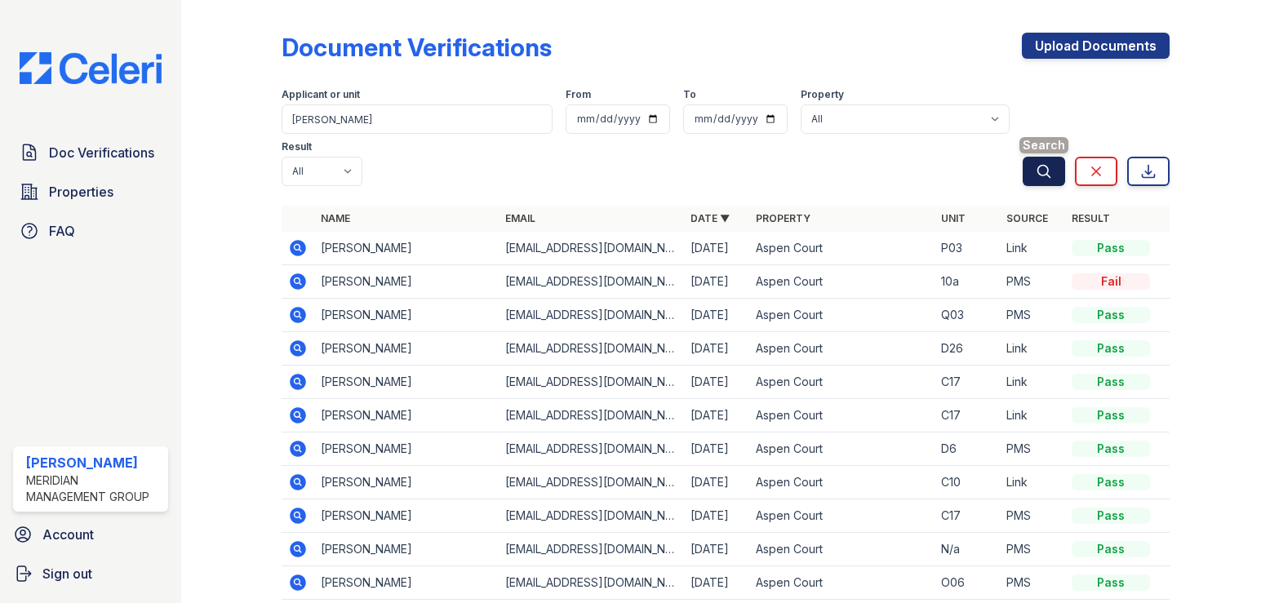
click at [1036, 163] on icon "submit" at bounding box center [1044, 171] width 16 height 16
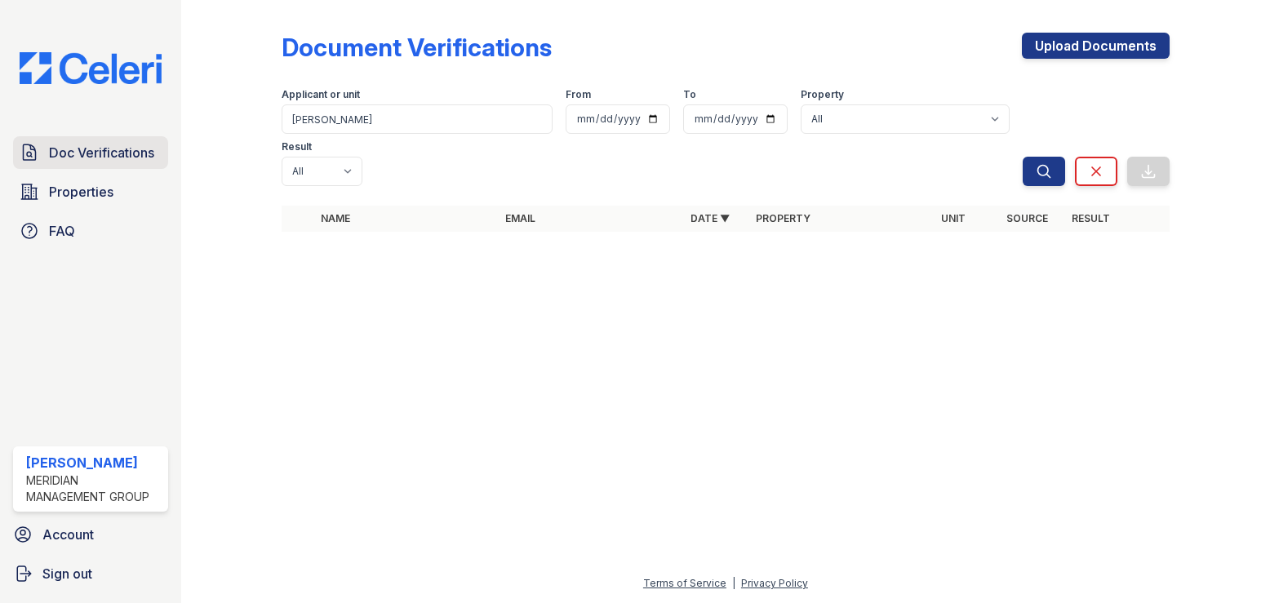
click at [89, 147] on span "Doc Verifications" at bounding box center [101, 153] width 105 height 20
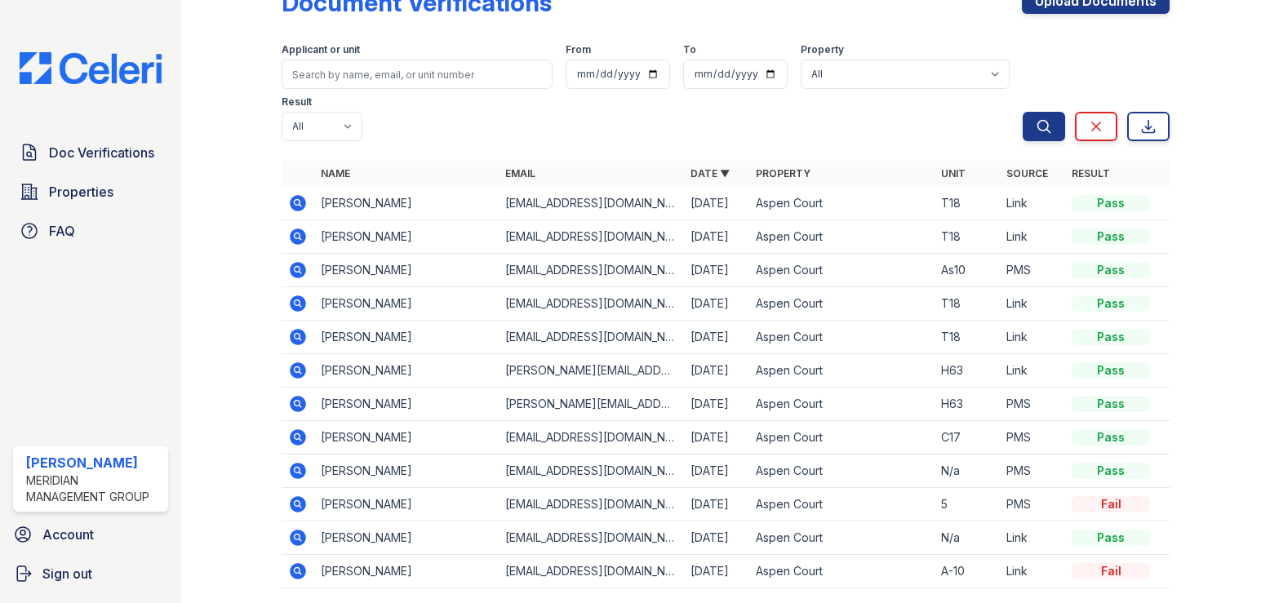
scroll to position [69, 0]
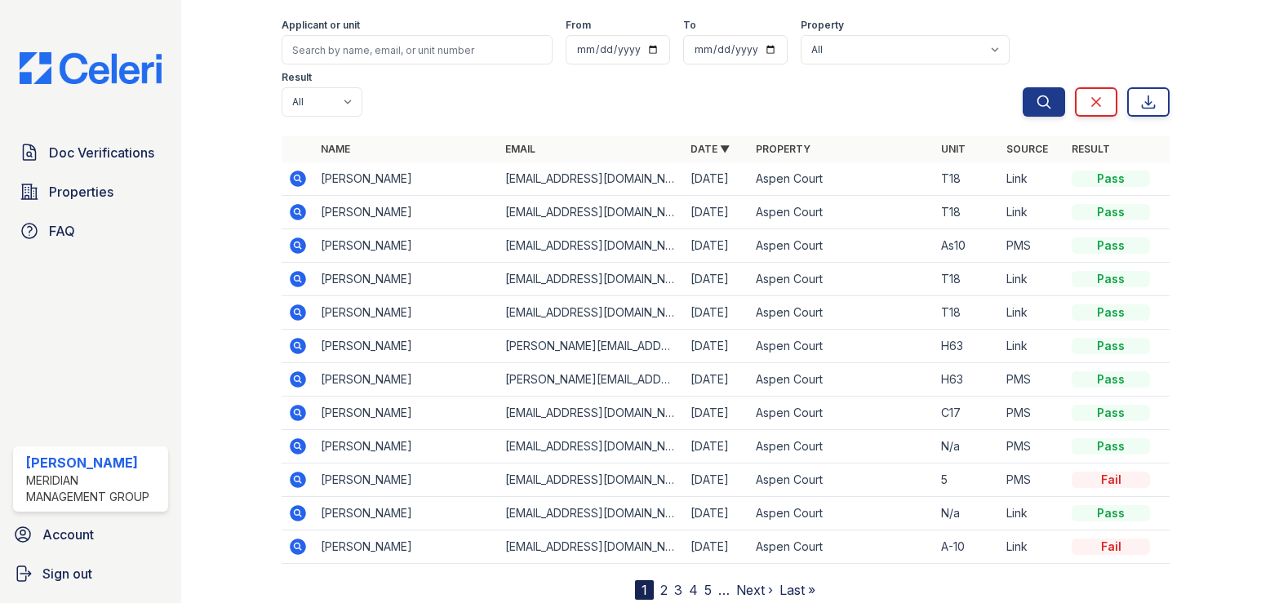
click at [660, 582] on link "2" at bounding box center [663, 590] width 7 height 16
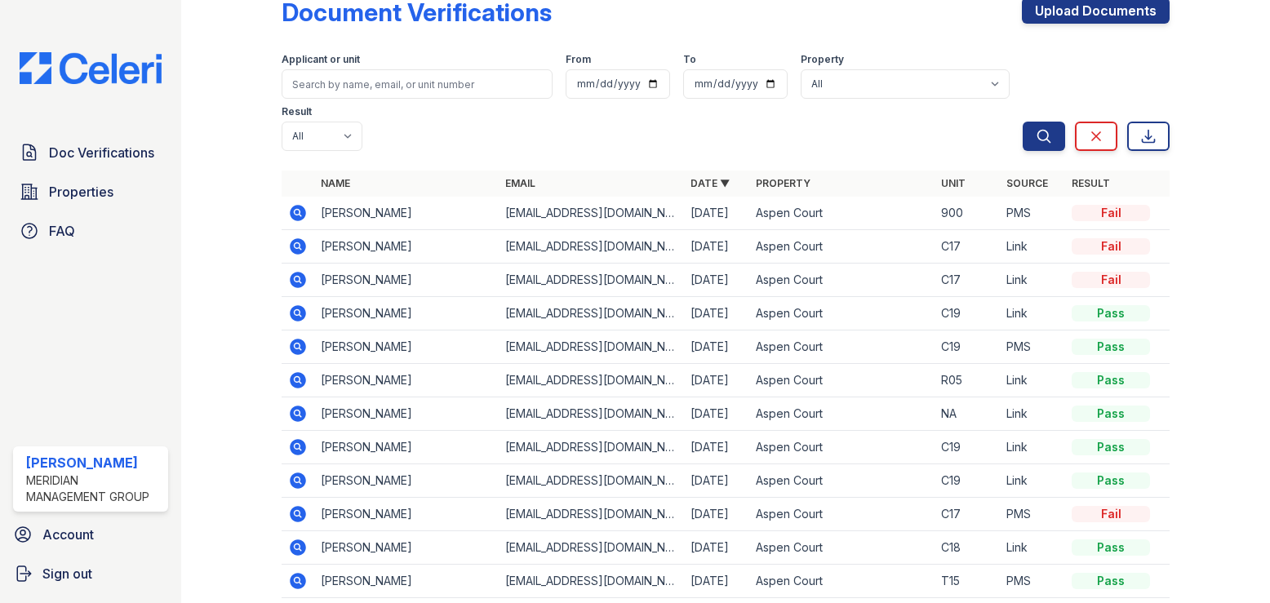
scroll to position [69, 0]
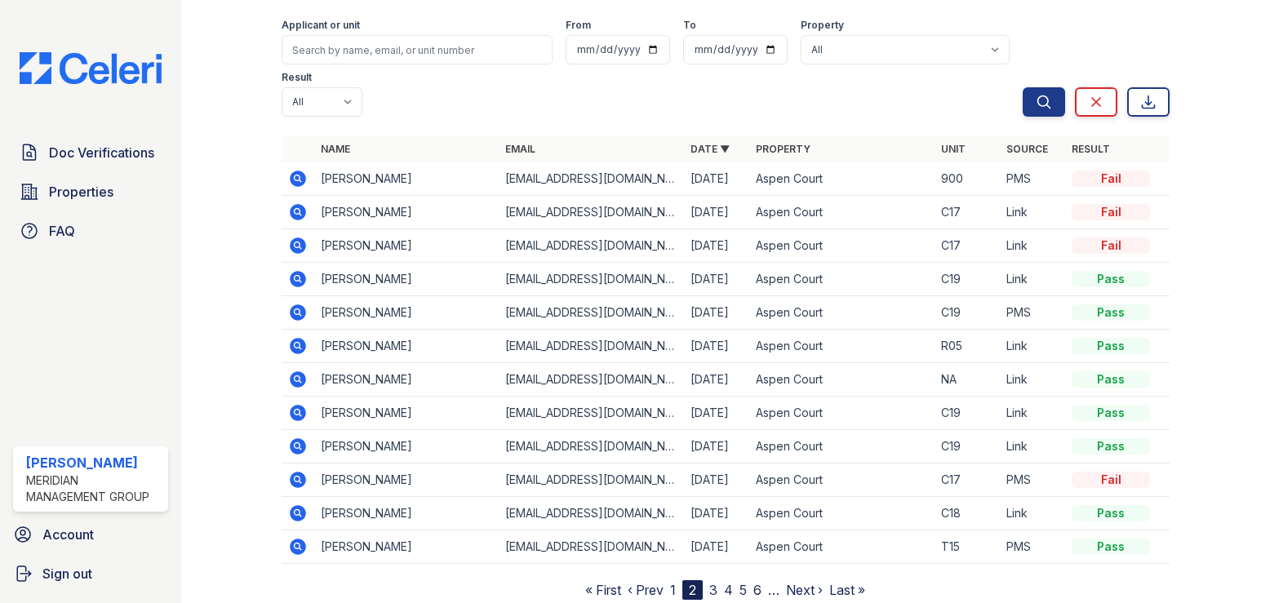
click at [709, 582] on link "3" at bounding box center [713, 590] width 8 height 16
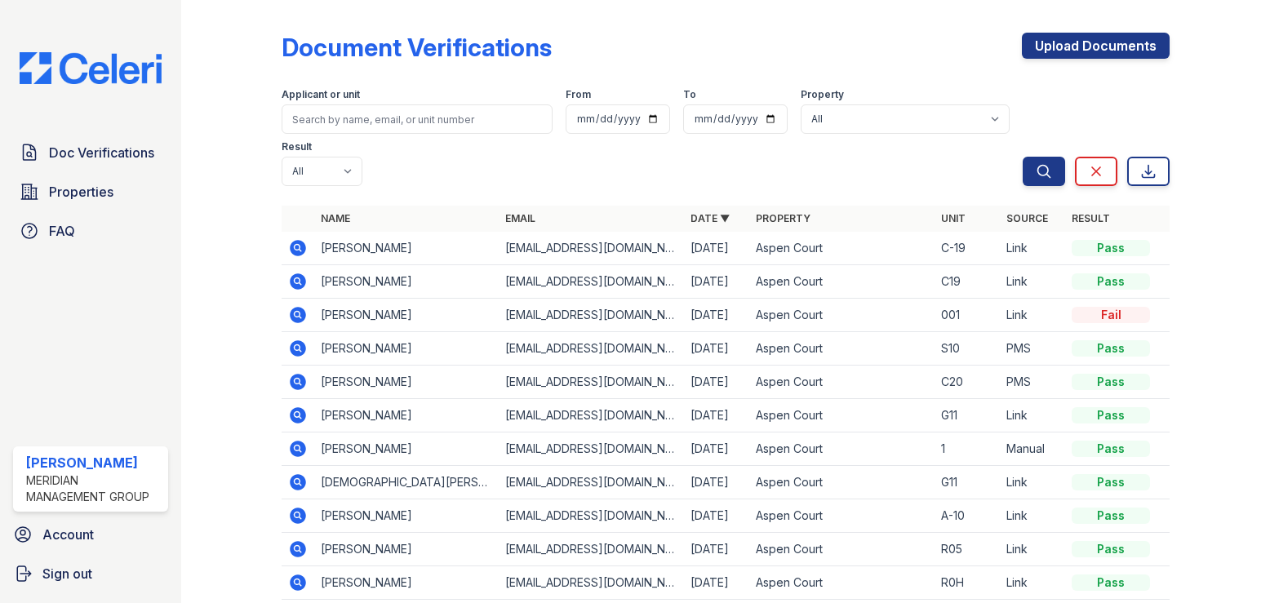
scroll to position [69, 0]
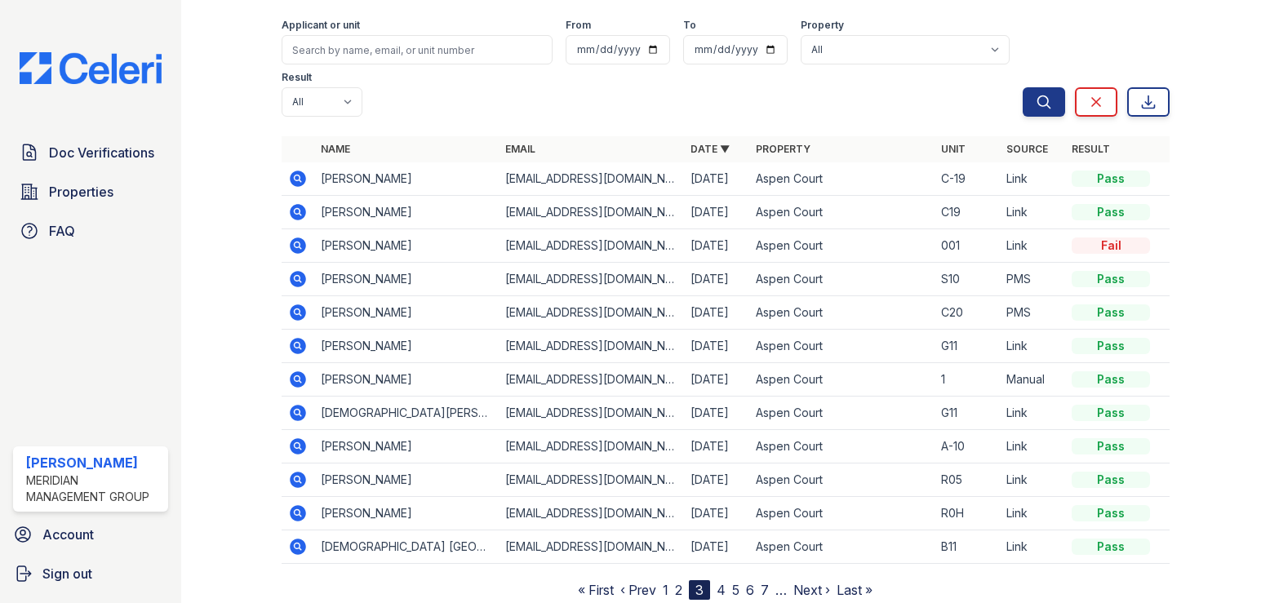
click at [718, 582] on link "4" at bounding box center [720, 590] width 9 height 16
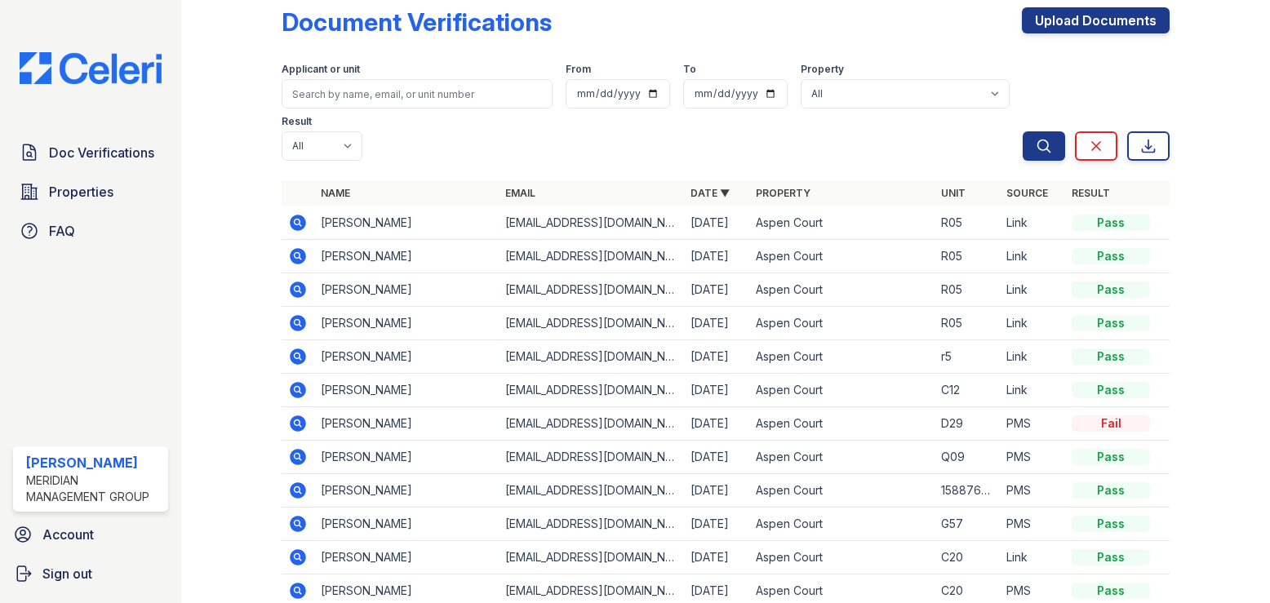
scroll to position [69, 0]
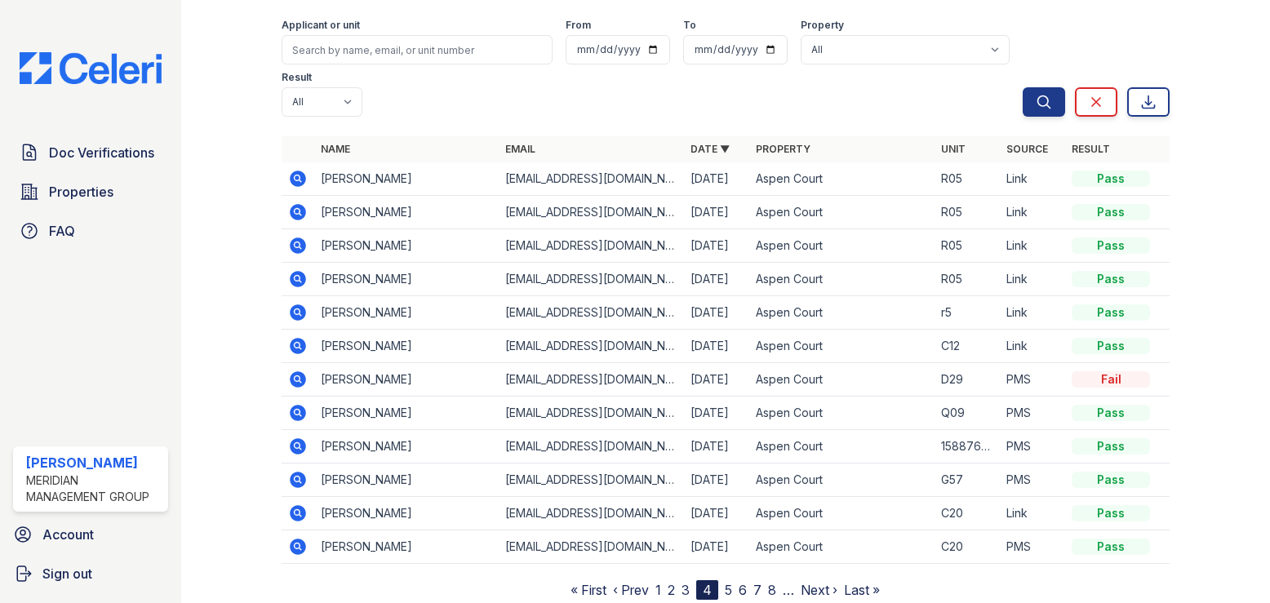
click at [726, 582] on link "5" at bounding box center [728, 590] width 7 height 16
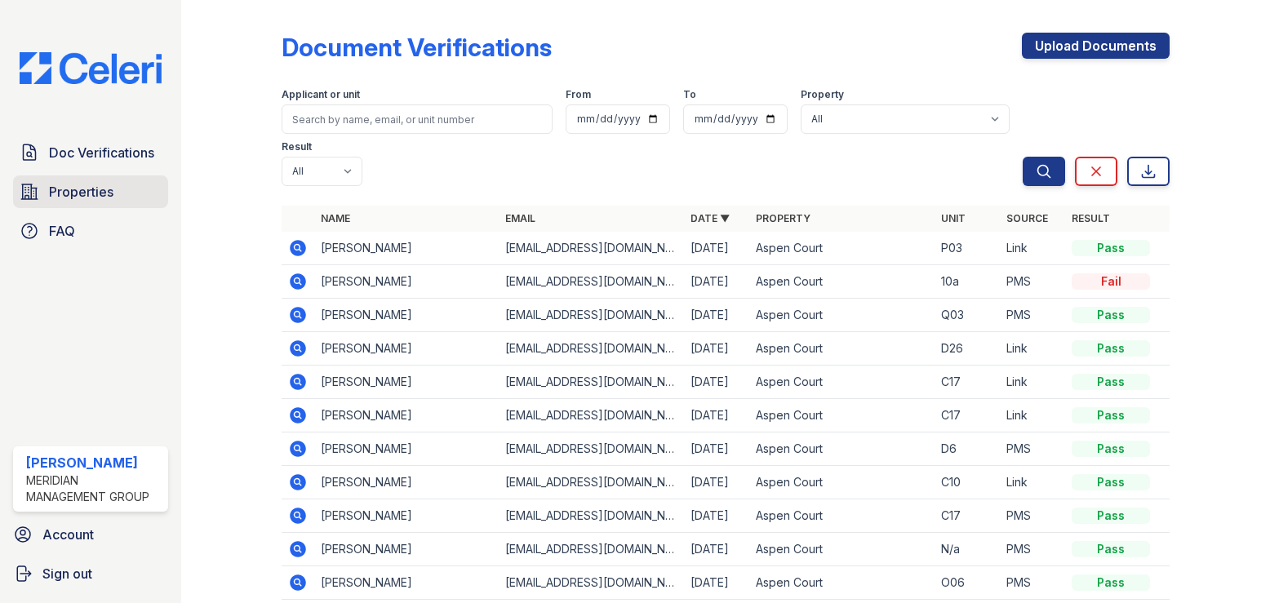
click at [49, 182] on span "Properties" at bounding box center [81, 192] width 64 height 20
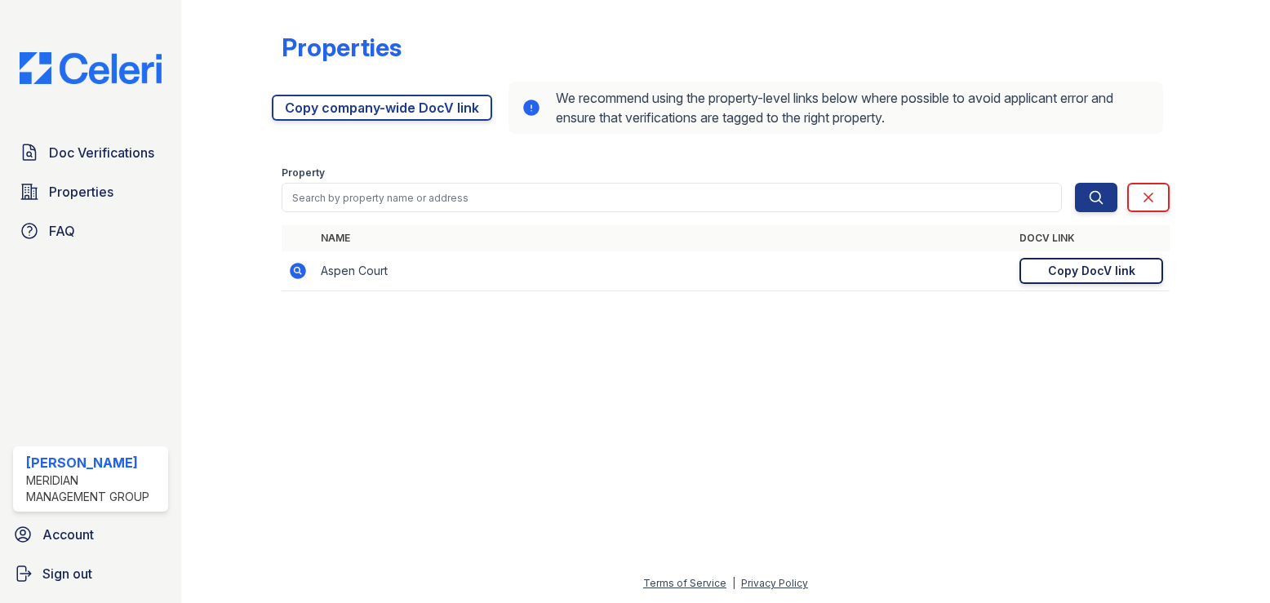
click at [1095, 268] on div "Copy DocV link" at bounding box center [1091, 271] width 87 height 16
